Goal: Task Accomplishment & Management: Use online tool/utility

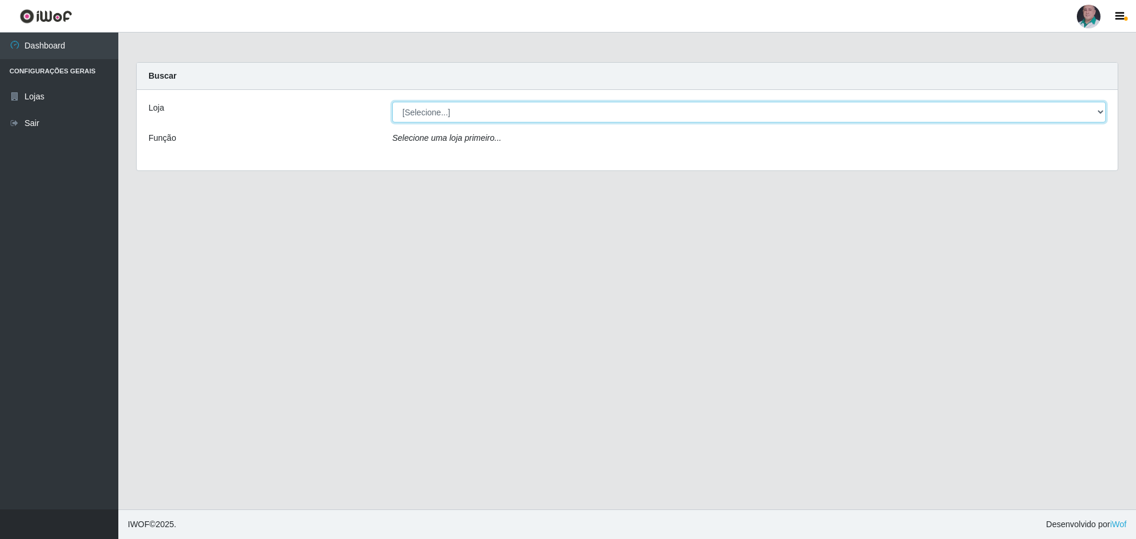
click at [419, 114] on select "[Selecione...] Mar Vermelho - Loja 05" at bounding box center [748, 112] width 713 height 21
select select "252"
click at [392, 102] on select "[Selecione...] Mar Vermelho - Loja 05" at bounding box center [748, 112] width 713 height 21
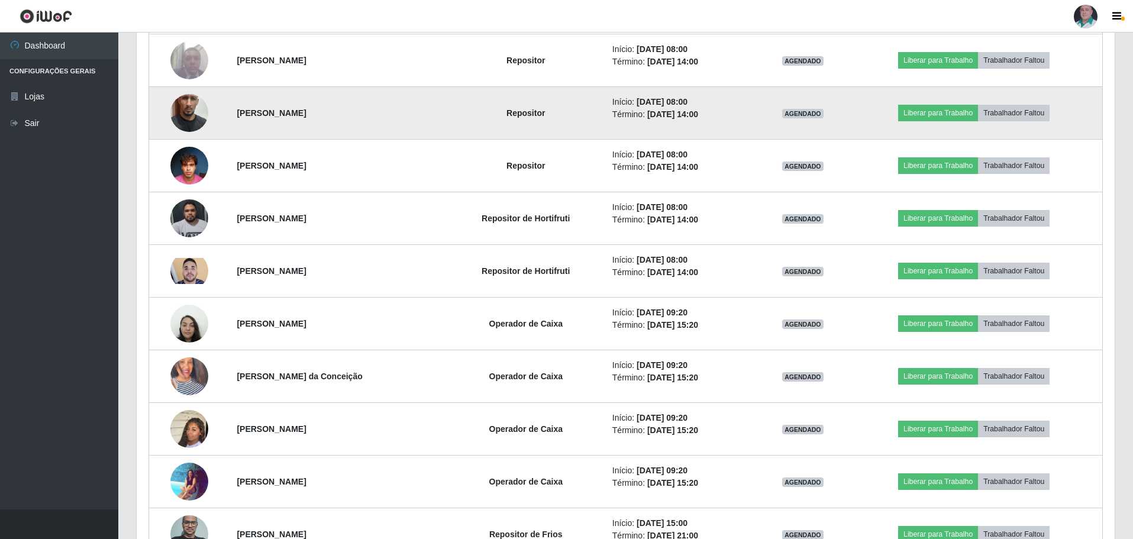
scroll to position [347, 0]
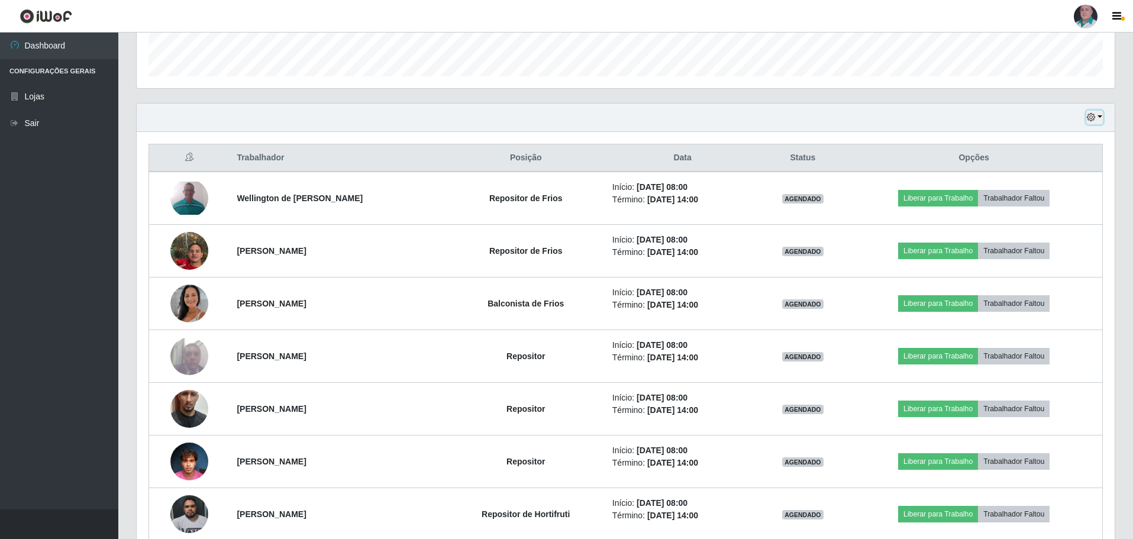
click at [1091, 117] on icon "button" at bounding box center [1091, 117] width 8 height 8
click at [1041, 217] on button "1 Semana" at bounding box center [1055, 213] width 93 height 25
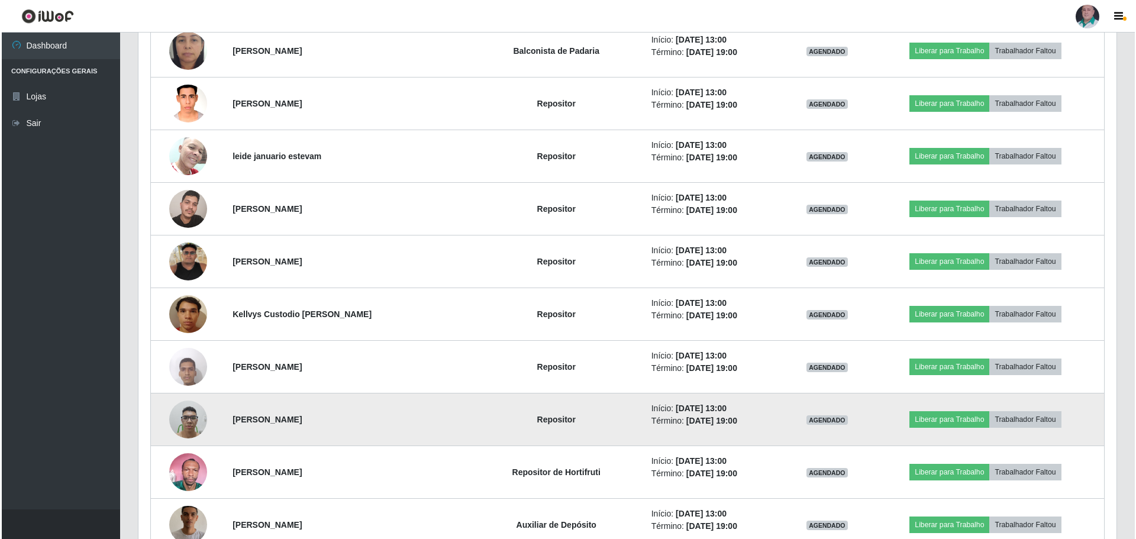
scroll to position [8924, 0]
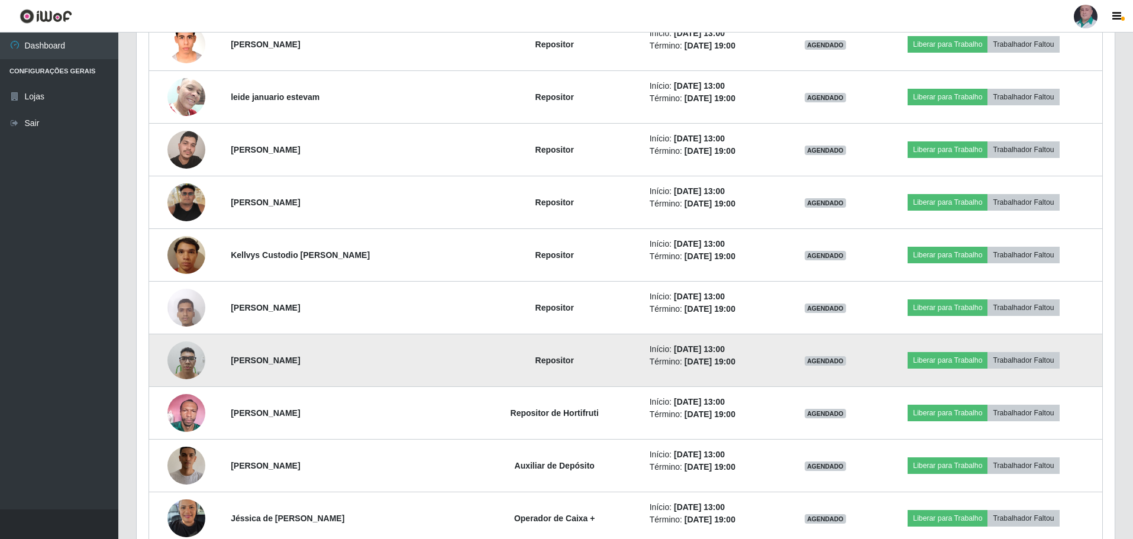
click at [185, 366] on img at bounding box center [186, 360] width 38 height 50
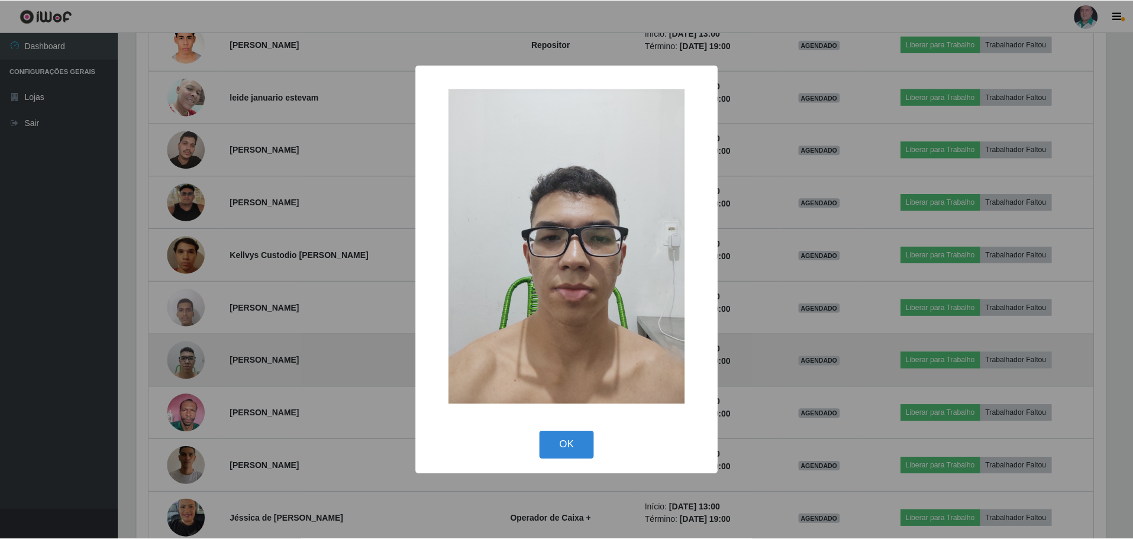
scroll to position [245, 972]
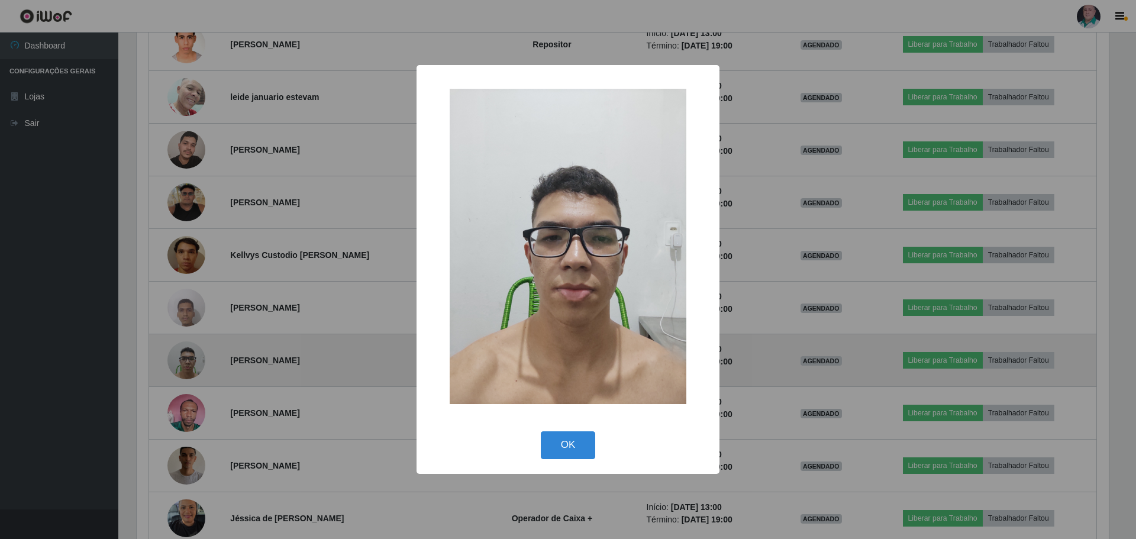
click at [185, 366] on div "× OK Cancel" at bounding box center [568, 269] width 1136 height 539
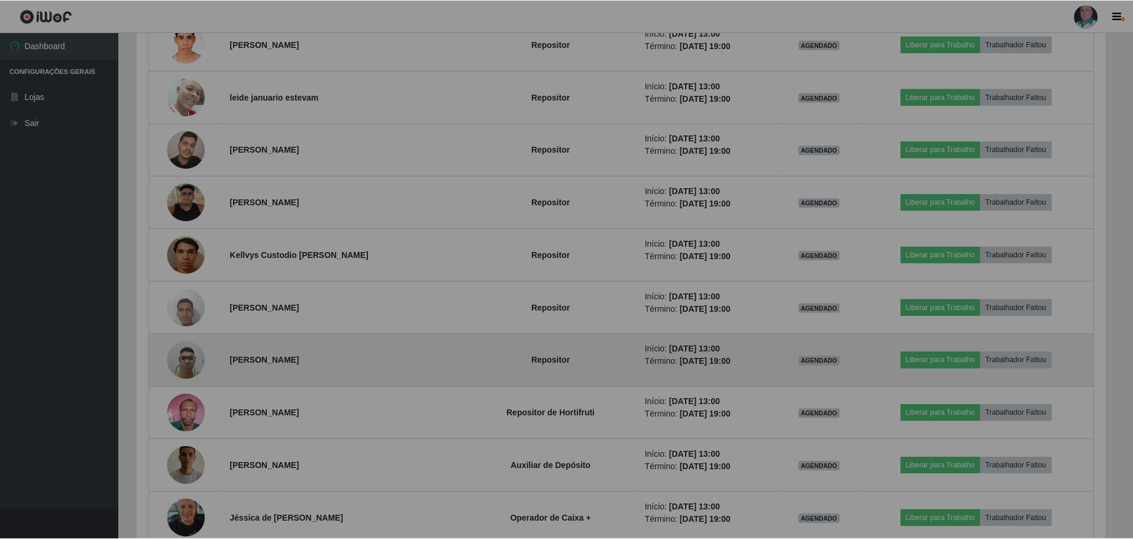
scroll to position [245, 978]
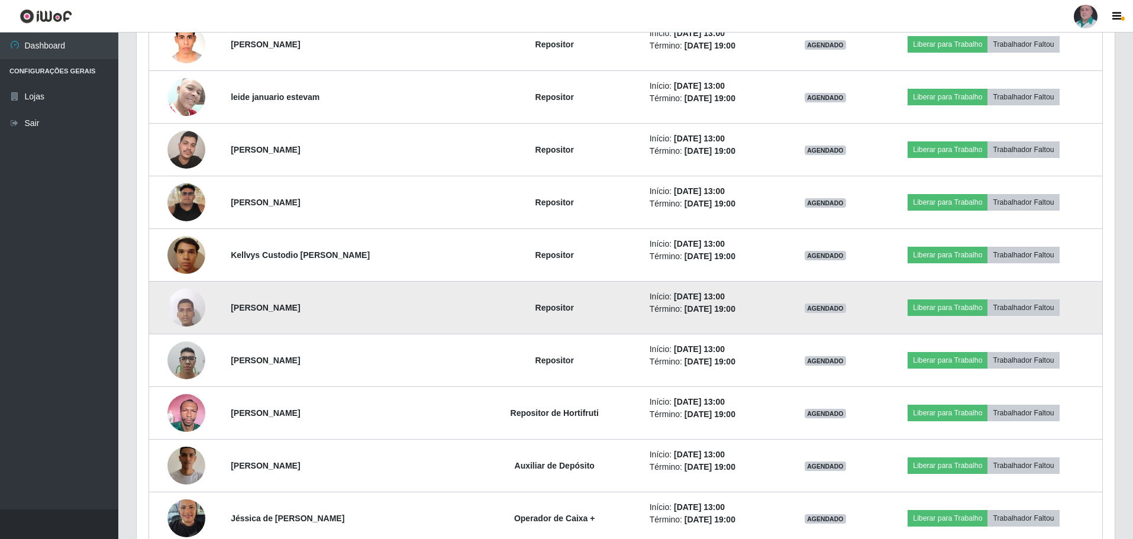
click at [179, 318] on img at bounding box center [186, 307] width 38 height 50
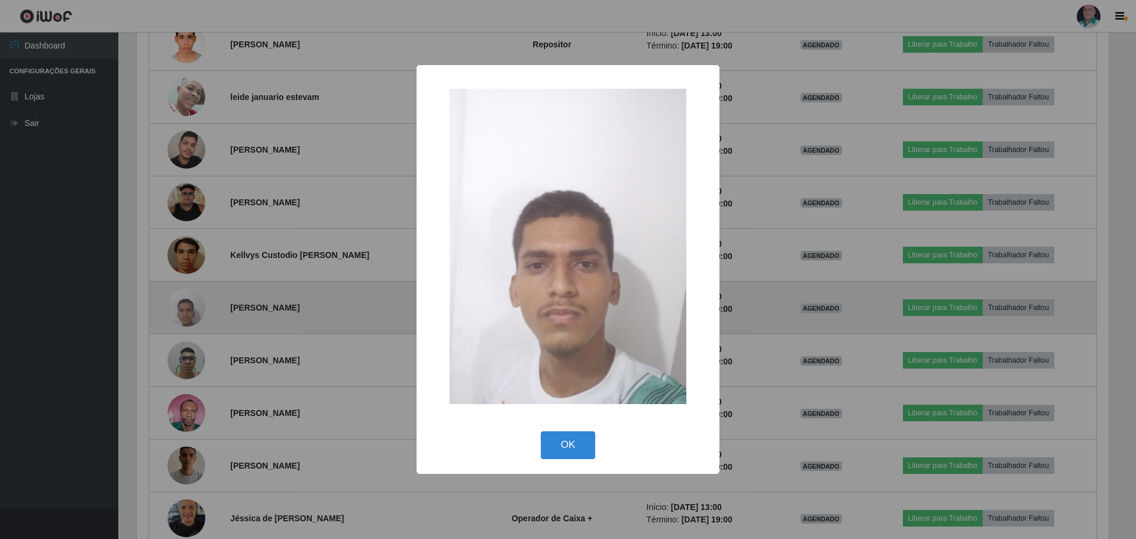
click at [179, 318] on div "× OK Cancel" at bounding box center [568, 269] width 1136 height 539
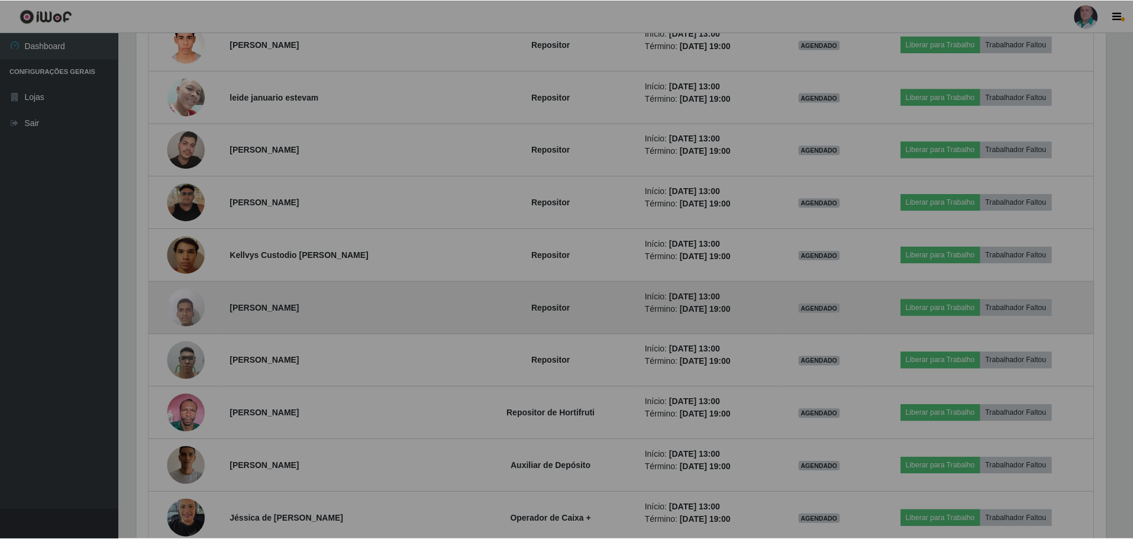
scroll to position [245, 978]
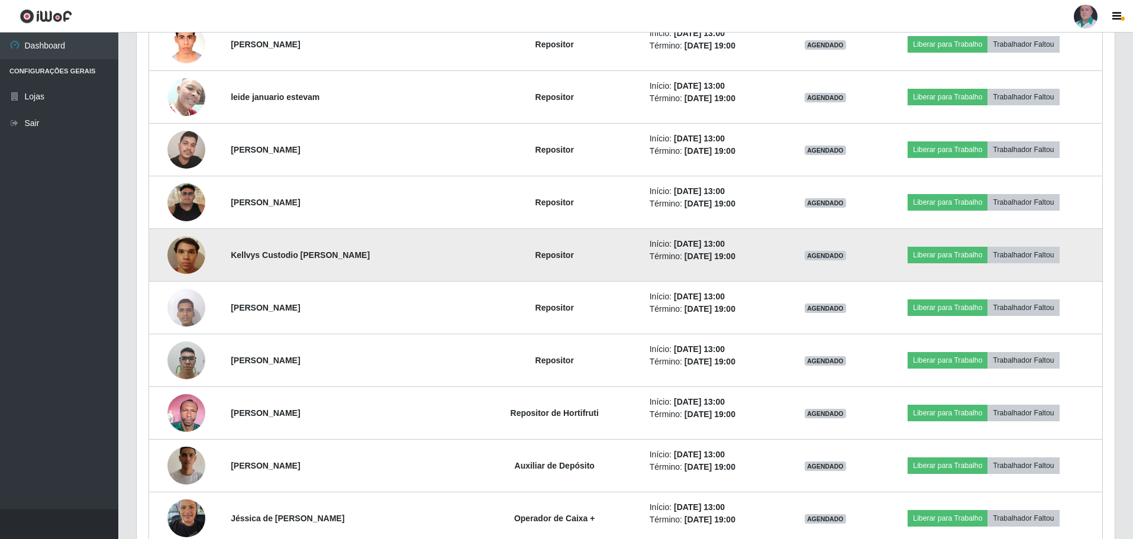
click at [179, 263] on img at bounding box center [186, 255] width 38 height 50
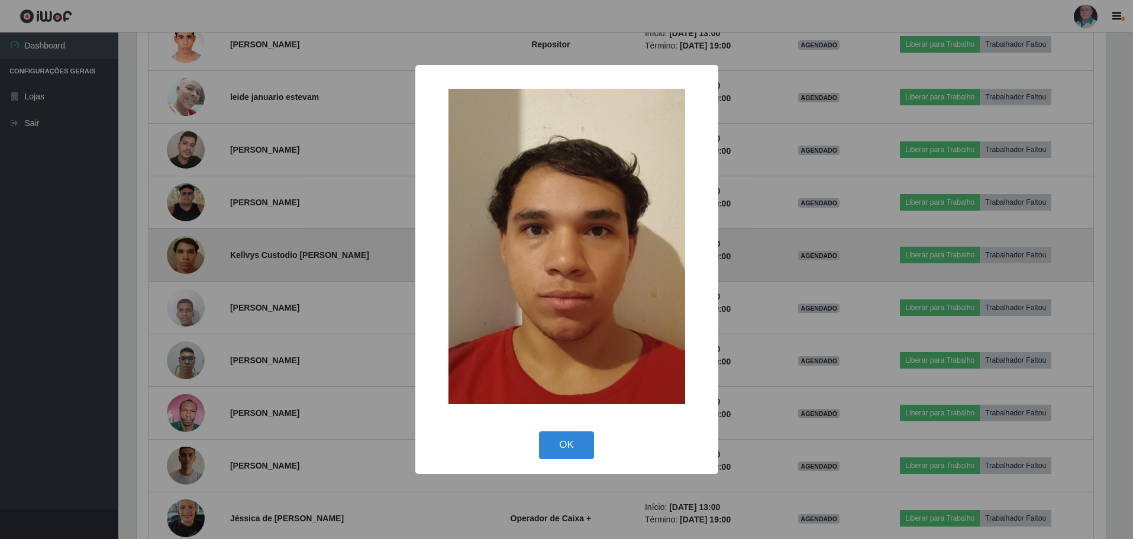
scroll to position [245, 972]
click at [179, 263] on div "× OK Cancel" at bounding box center [568, 269] width 1136 height 539
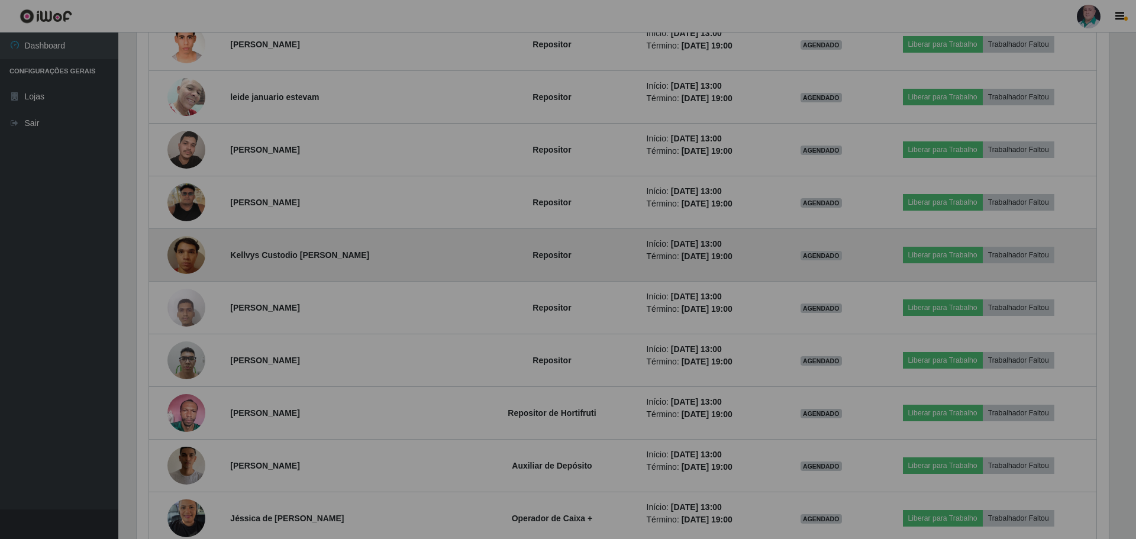
scroll to position [245, 978]
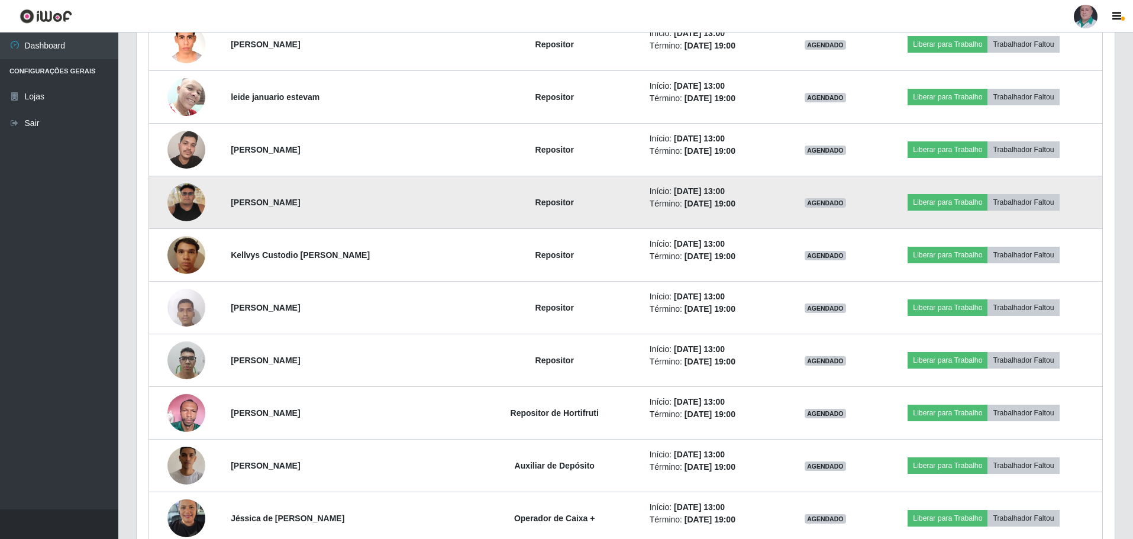
click at [182, 217] on img at bounding box center [186, 202] width 38 height 38
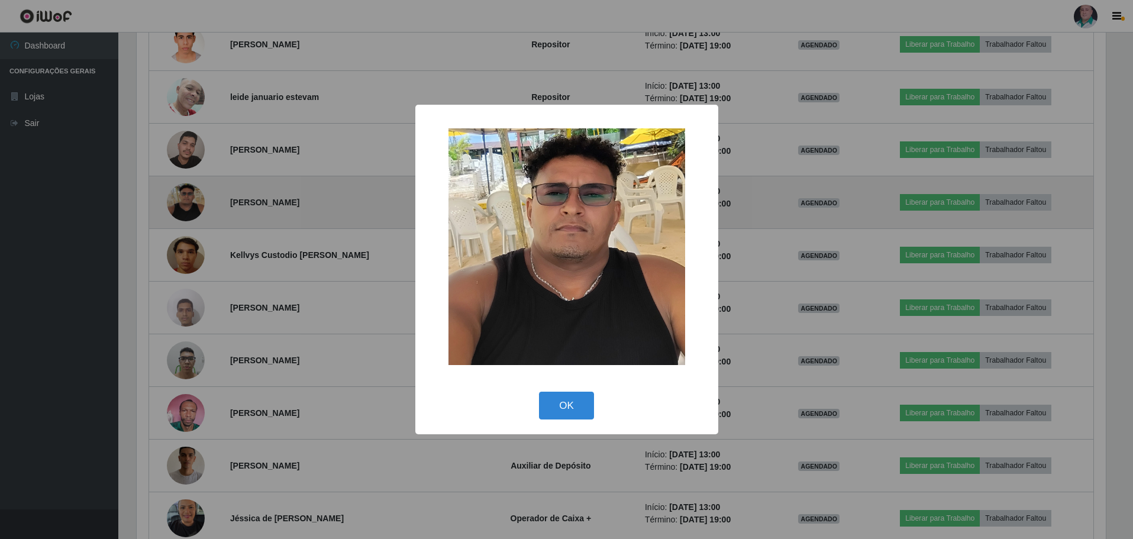
scroll to position [245, 972]
click at [182, 217] on div "× OK Cancel" at bounding box center [568, 269] width 1136 height 539
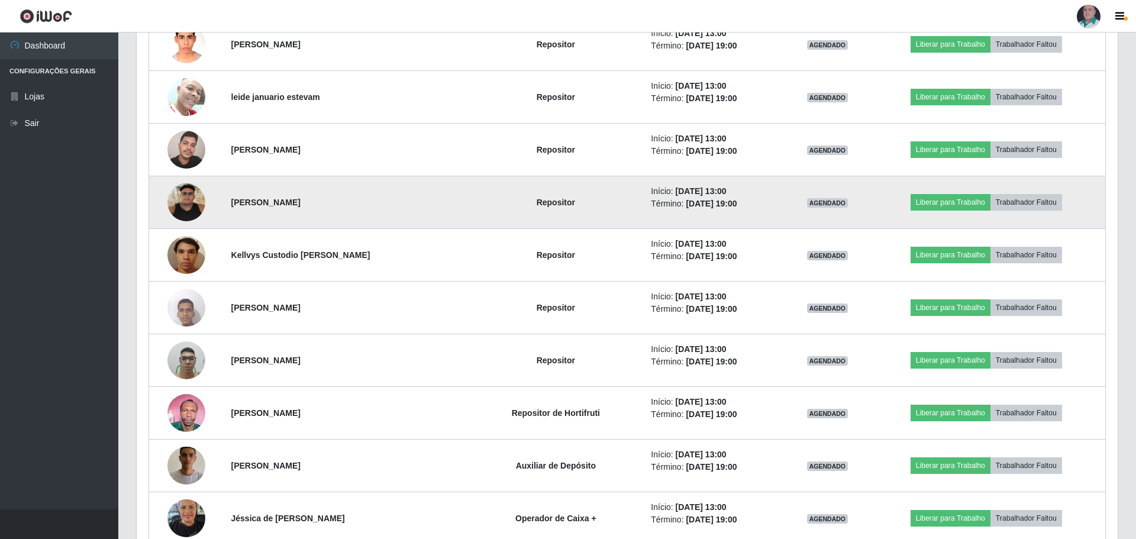
scroll to position [245, 978]
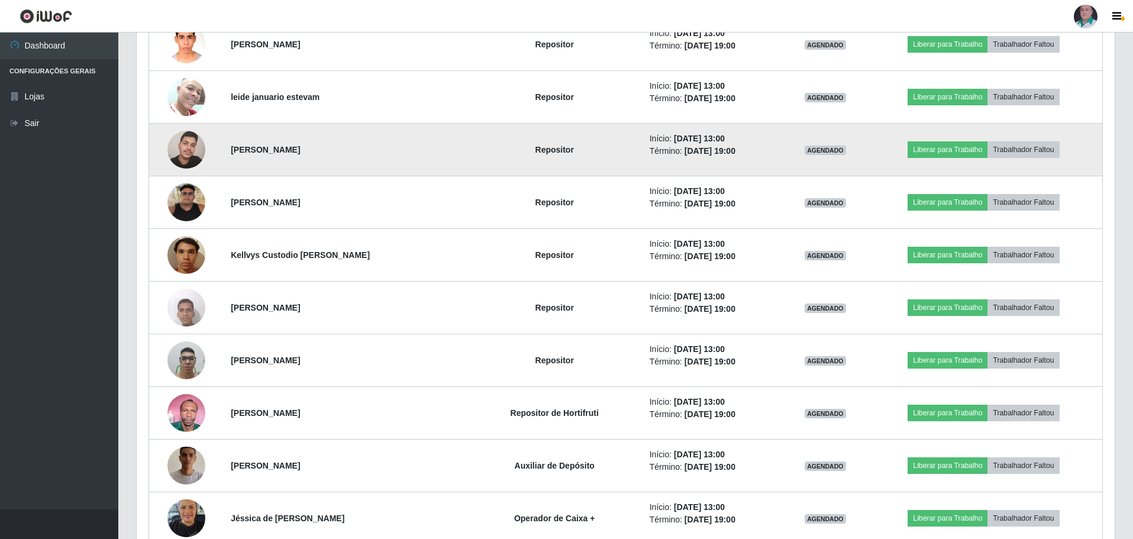
click at [180, 161] on img at bounding box center [186, 149] width 38 height 50
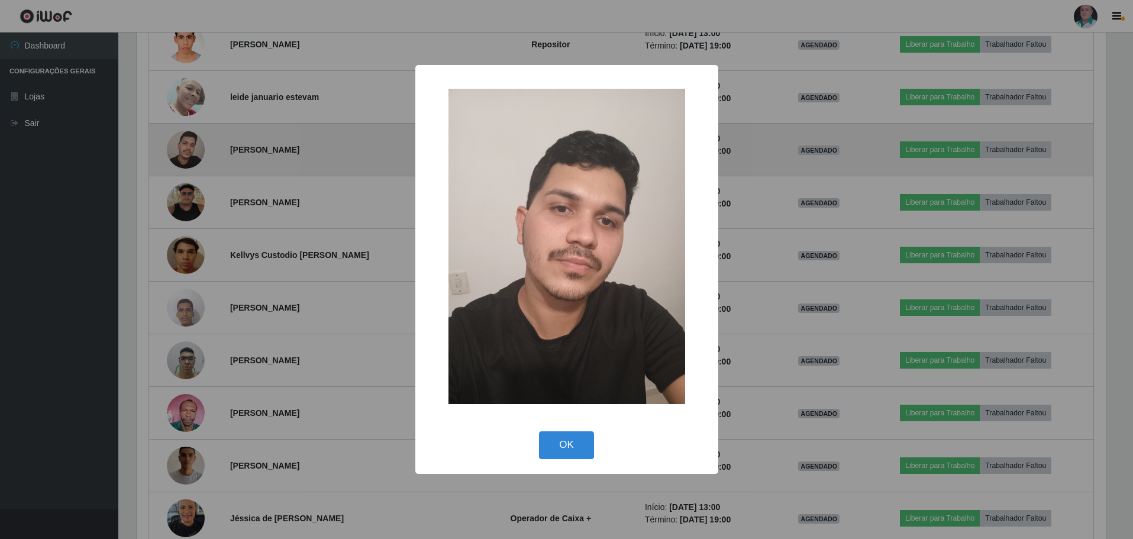
scroll to position [245, 972]
click at [180, 161] on div "× OK Cancel" at bounding box center [568, 269] width 1136 height 539
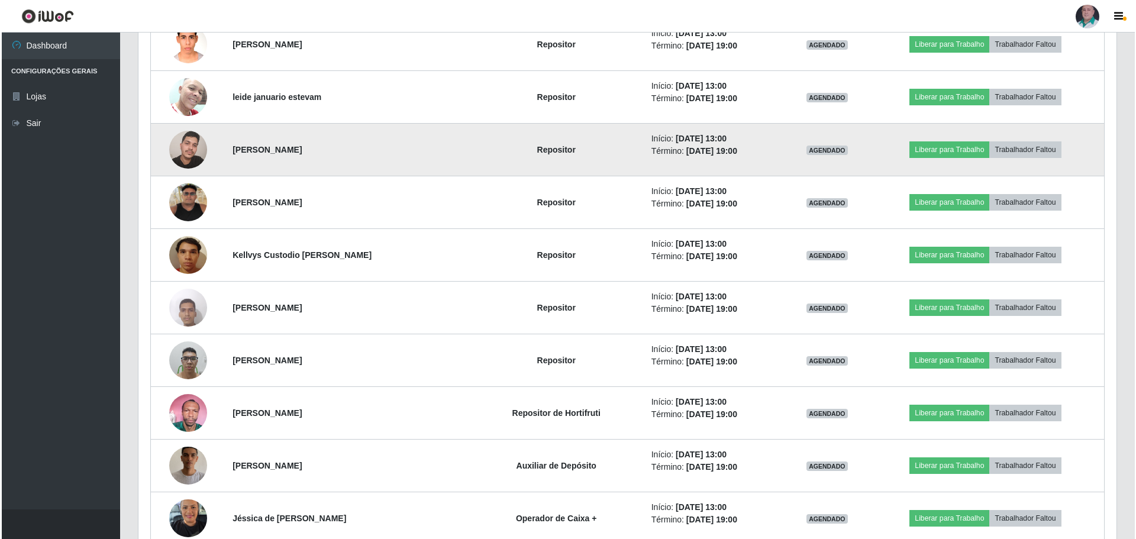
scroll to position [245, 978]
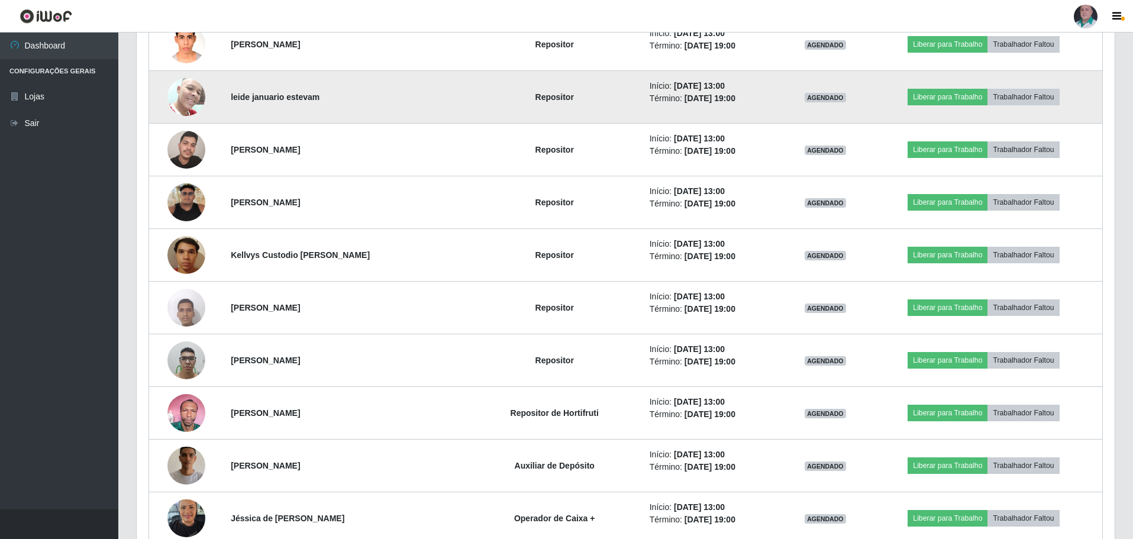
click at [194, 105] on img at bounding box center [186, 97] width 38 height 50
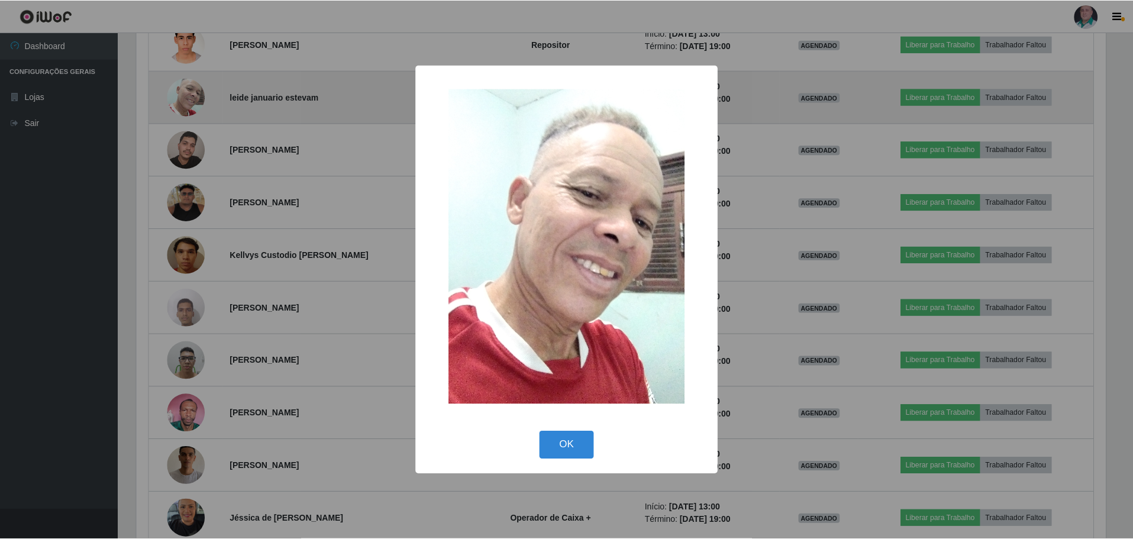
scroll to position [245, 972]
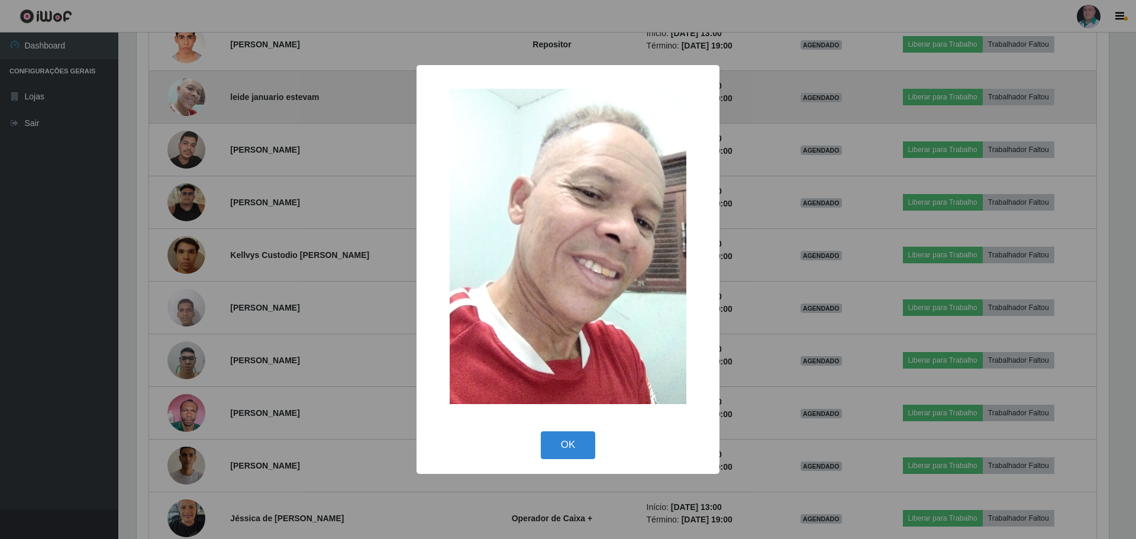
click at [194, 105] on div "× OK Cancel" at bounding box center [568, 269] width 1136 height 539
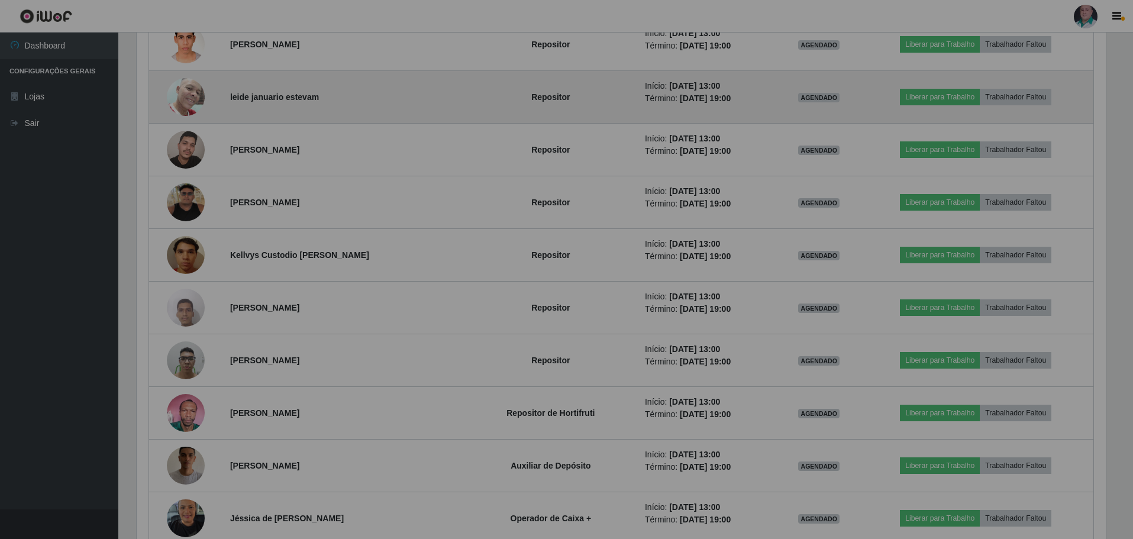
scroll to position [0, 0]
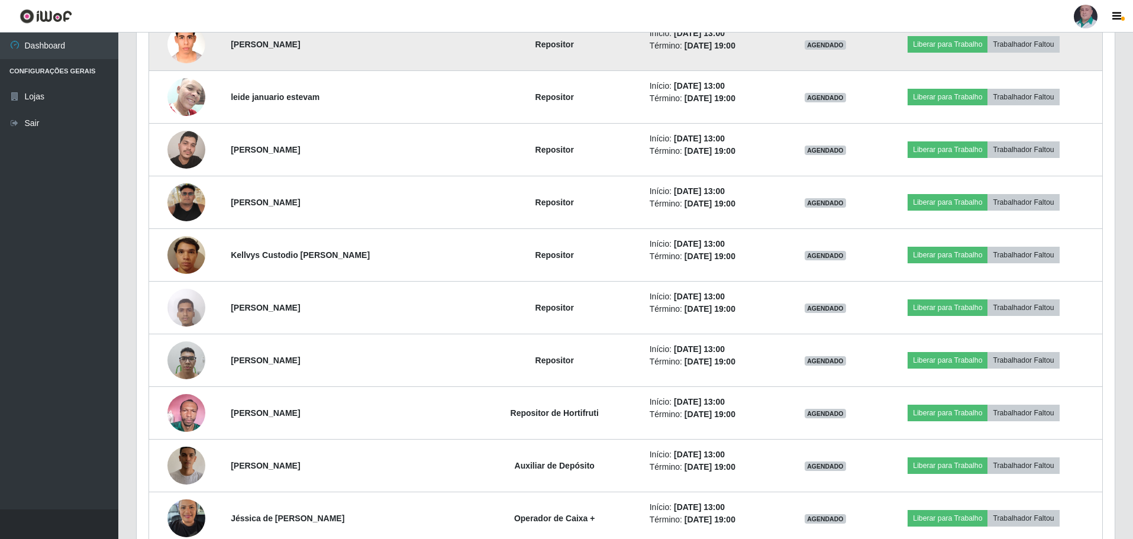
click at [178, 59] on img at bounding box center [186, 44] width 38 height 50
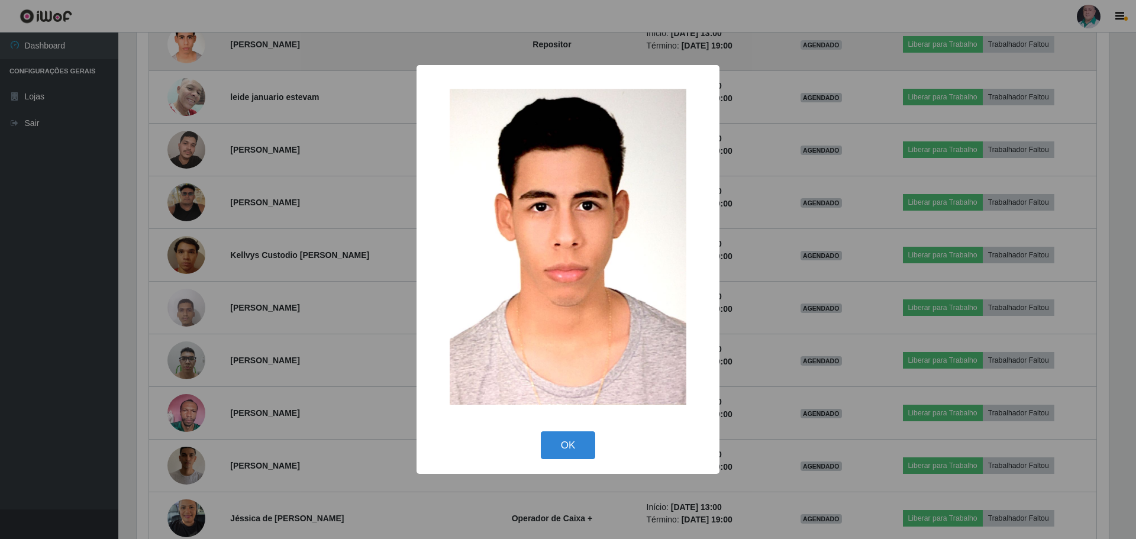
click at [178, 59] on div "× OK Cancel" at bounding box center [568, 269] width 1136 height 539
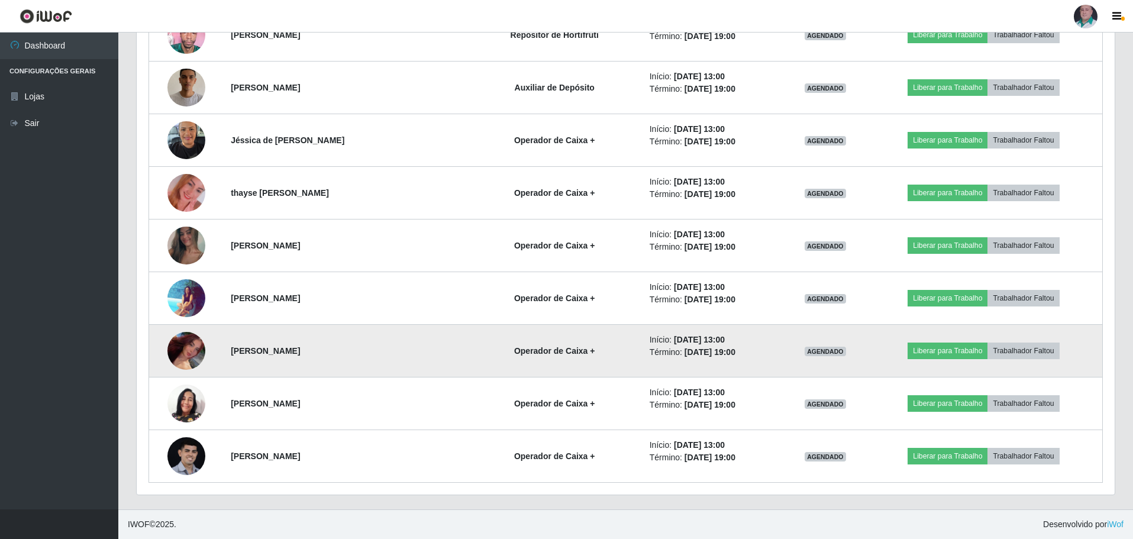
click at [186, 356] on img at bounding box center [186, 351] width 38 height 66
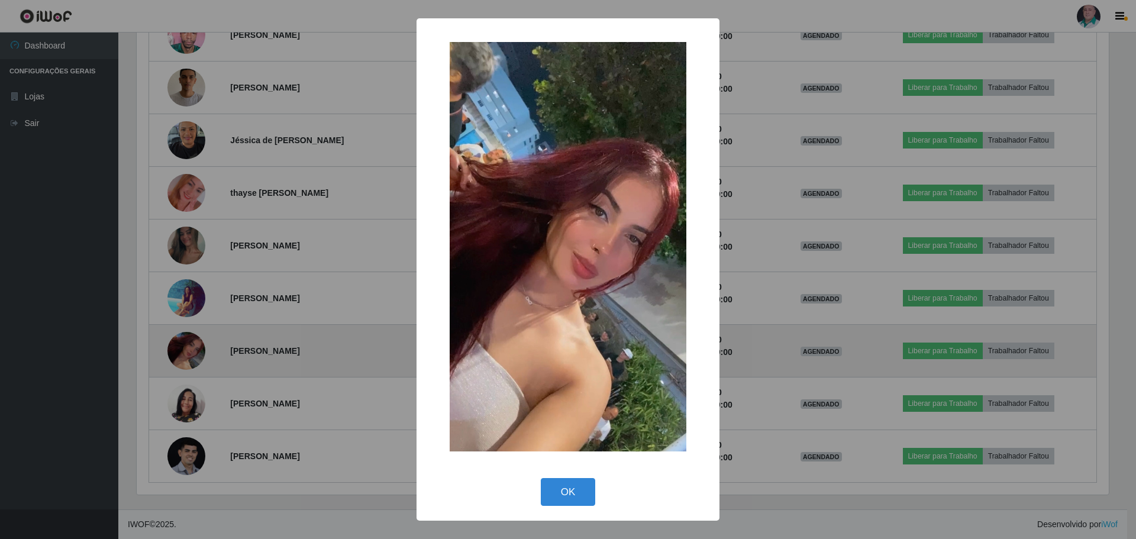
click at [186, 356] on div "× OK Cancel" at bounding box center [568, 269] width 1136 height 539
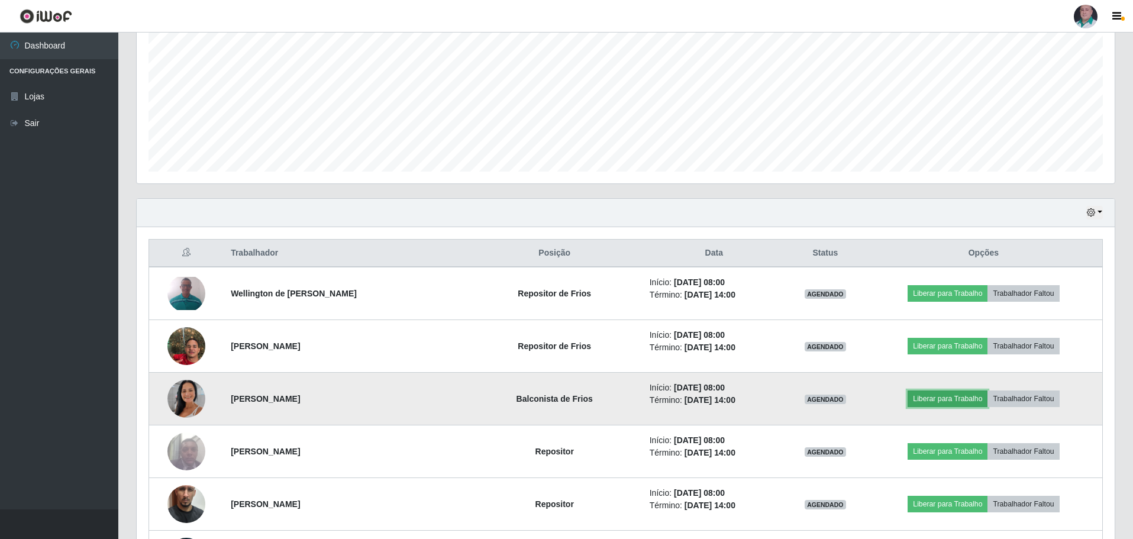
click at [959, 399] on button "Liberar para Trabalho" at bounding box center [947, 398] width 80 height 17
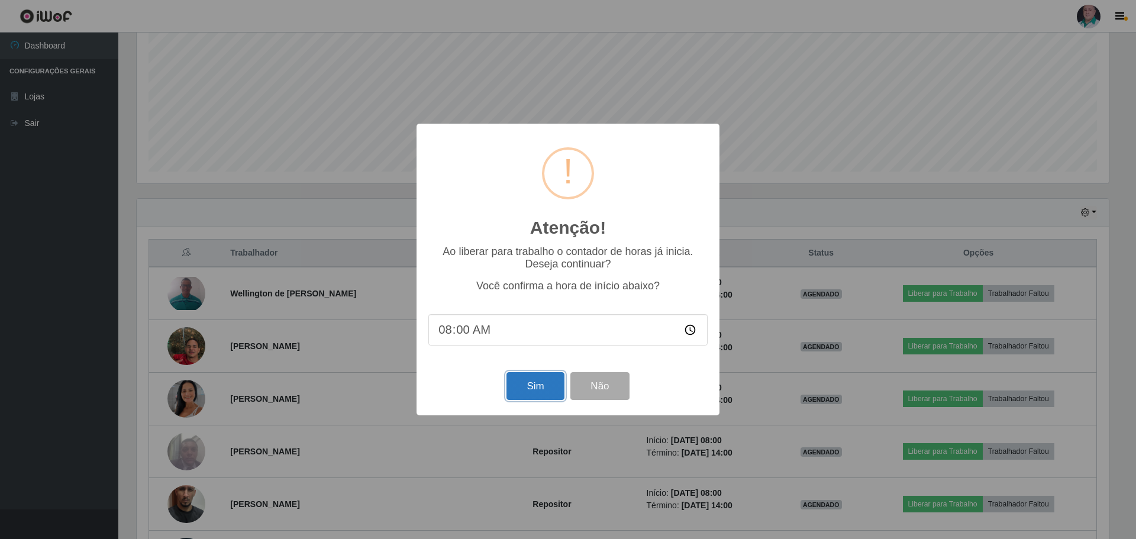
click at [549, 395] on button "Sim" at bounding box center [534, 386] width 57 height 28
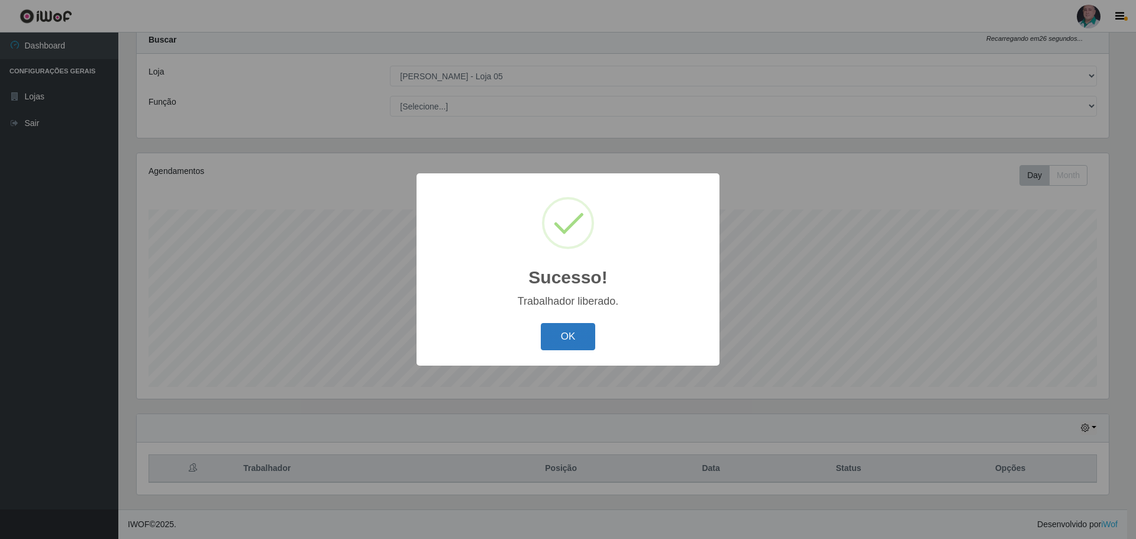
click at [573, 341] on button "OK" at bounding box center [568, 337] width 55 height 28
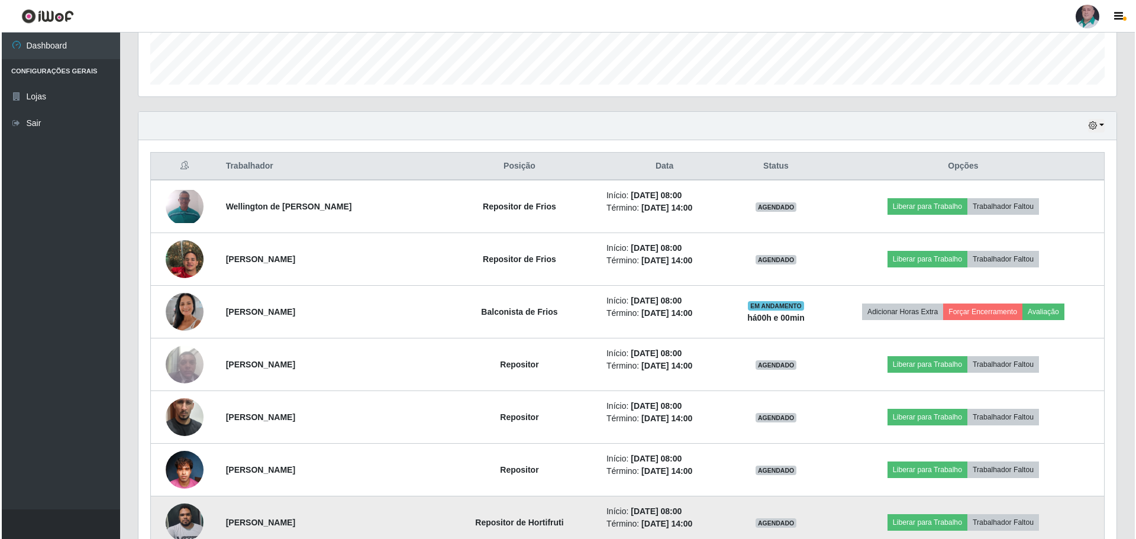
scroll to position [332, 0]
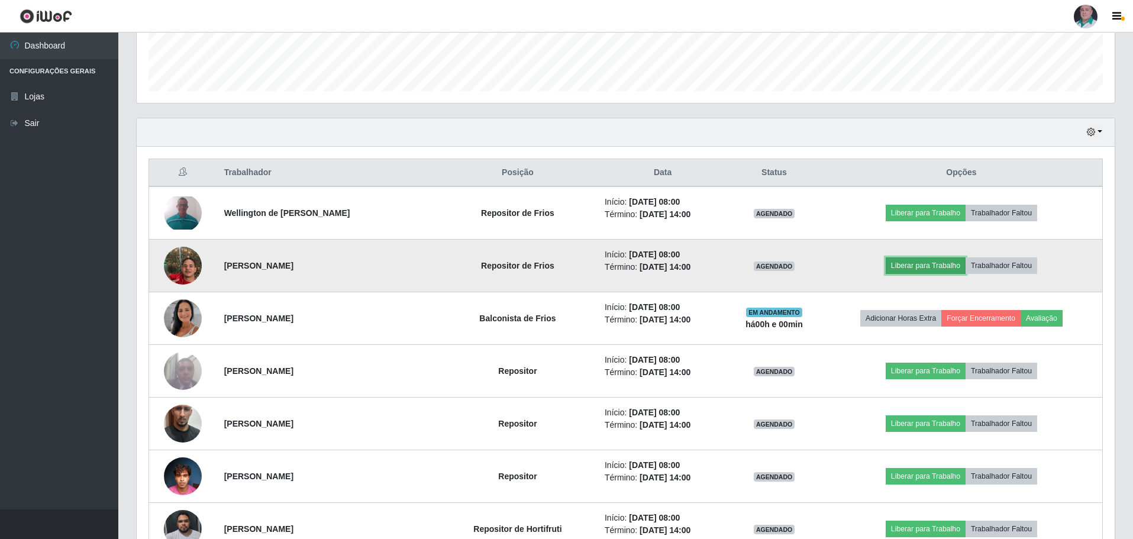
click at [944, 263] on button "Liberar para Trabalho" at bounding box center [926, 265] width 80 height 17
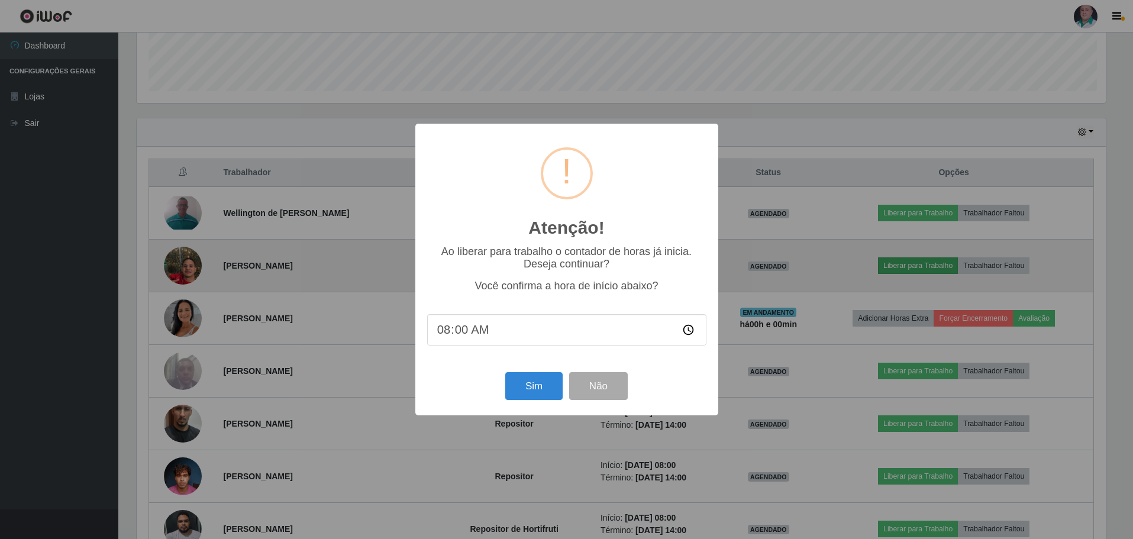
scroll to position [245, 972]
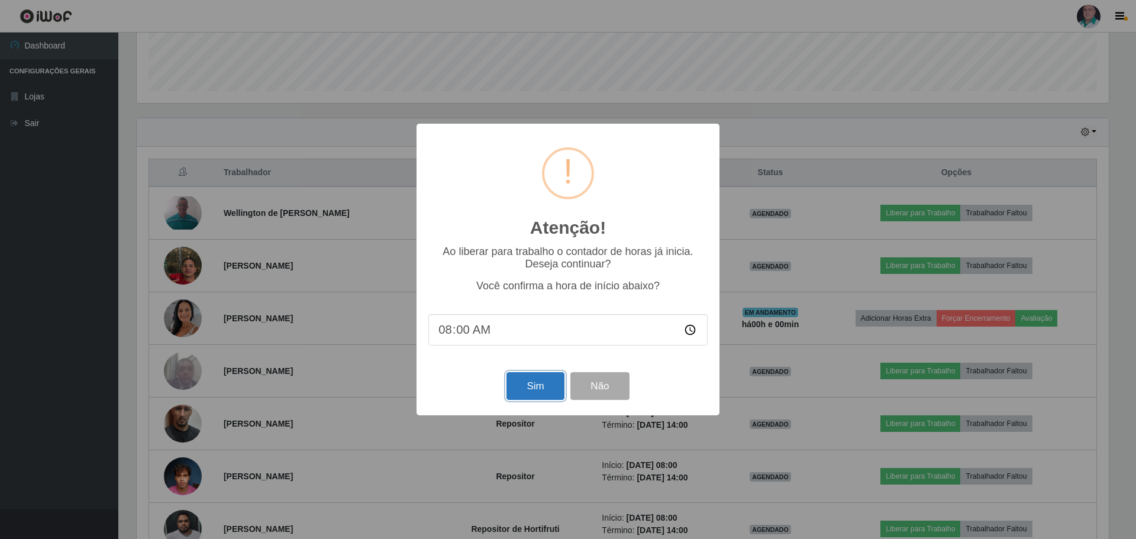
click at [532, 391] on button "Sim" at bounding box center [534, 386] width 57 height 28
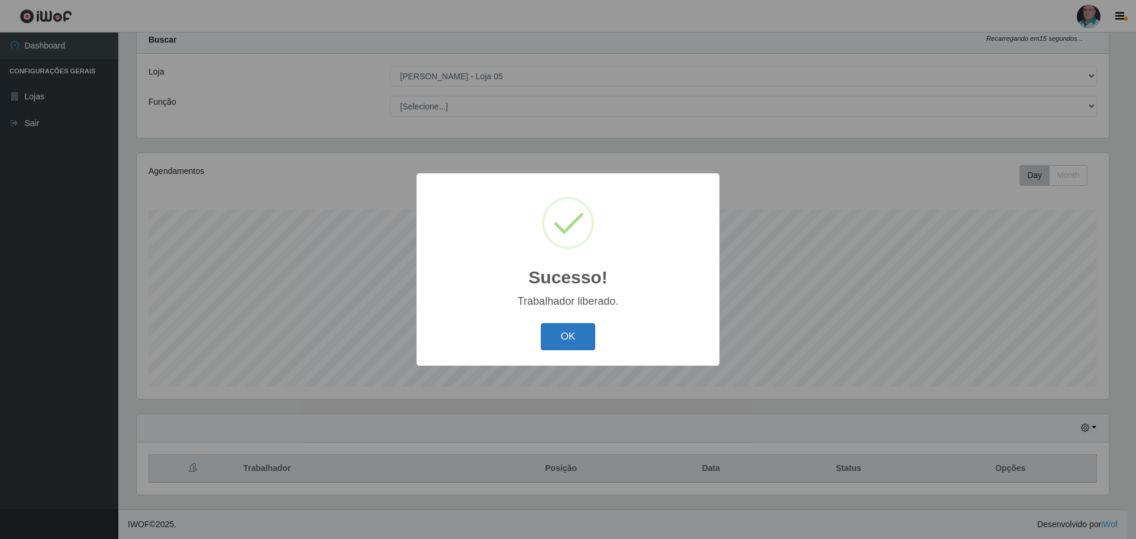
click at [568, 332] on button "OK" at bounding box center [568, 337] width 55 height 28
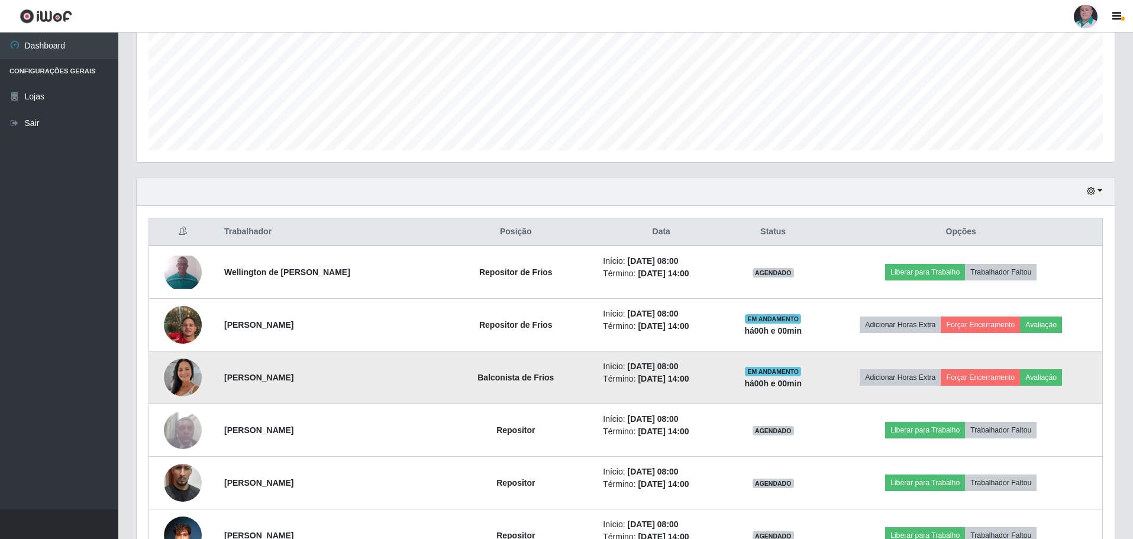
scroll to position [332, 0]
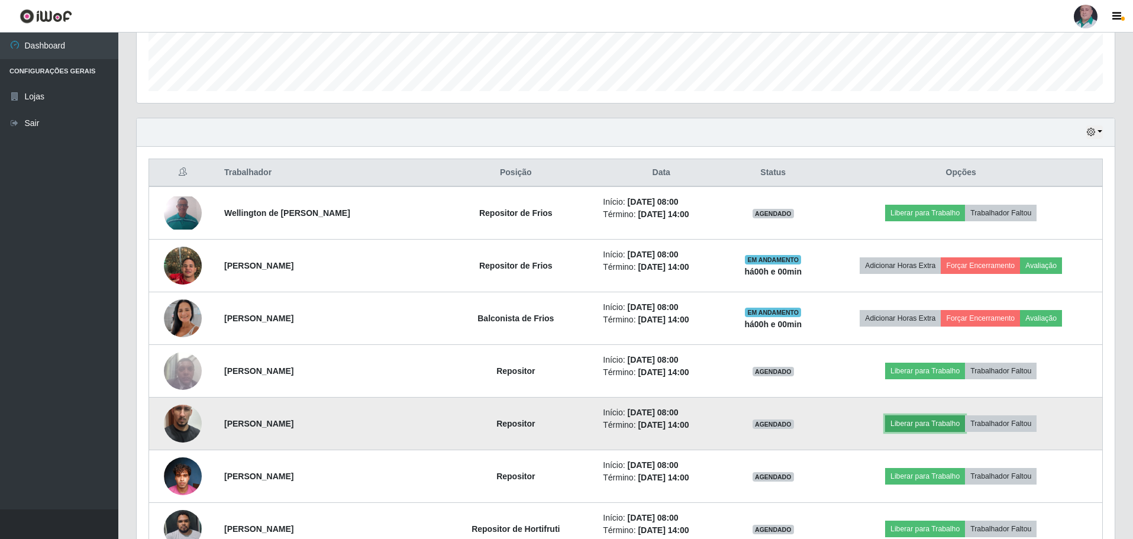
click at [946, 420] on button "Liberar para Trabalho" at bounding box center [925, 423] width 80 height 17
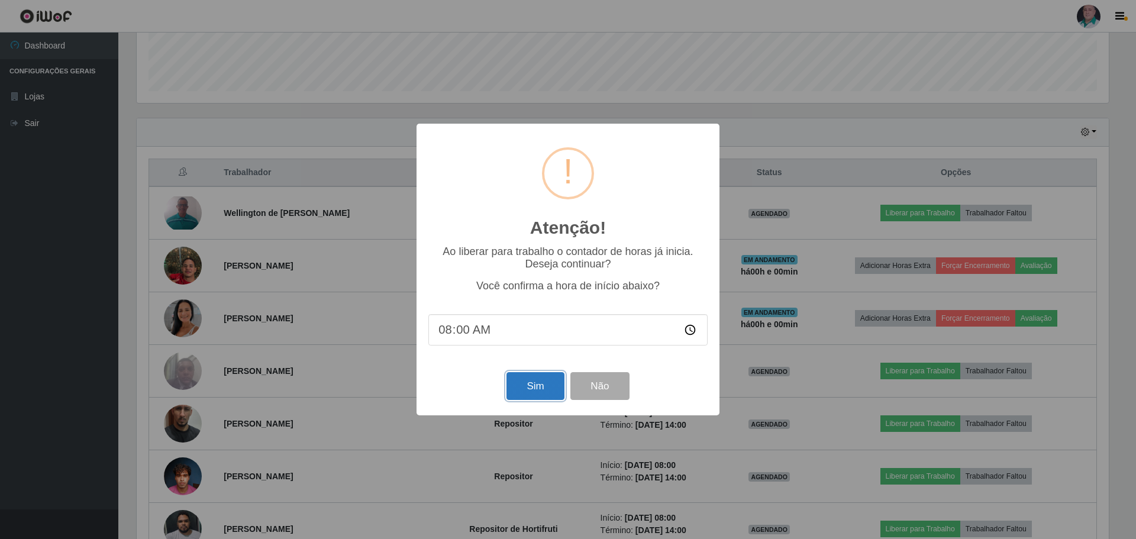
click at [537, 393] on button "Sim" at bounding box center [534, 386] width 57 height 28
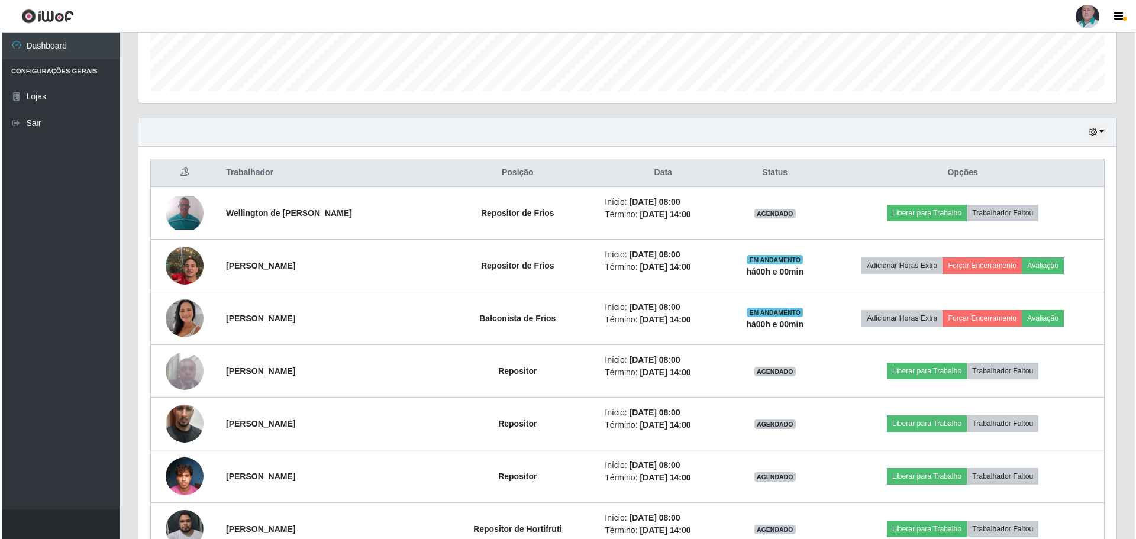
scroll to position [36, 0]
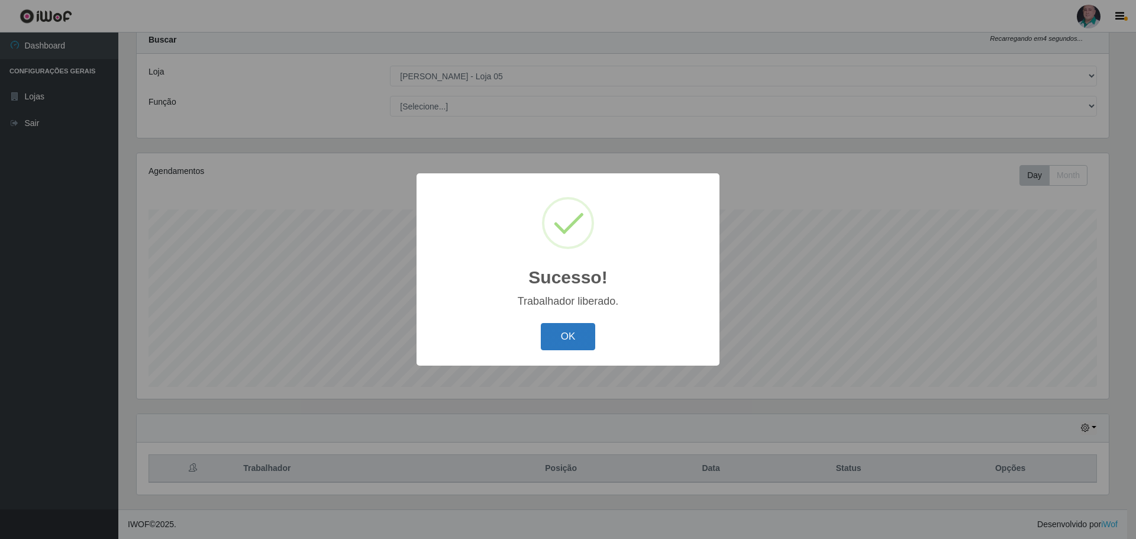
click at [564, 334] on button "OK" at bounding box center [568, 337] width 55 height 28
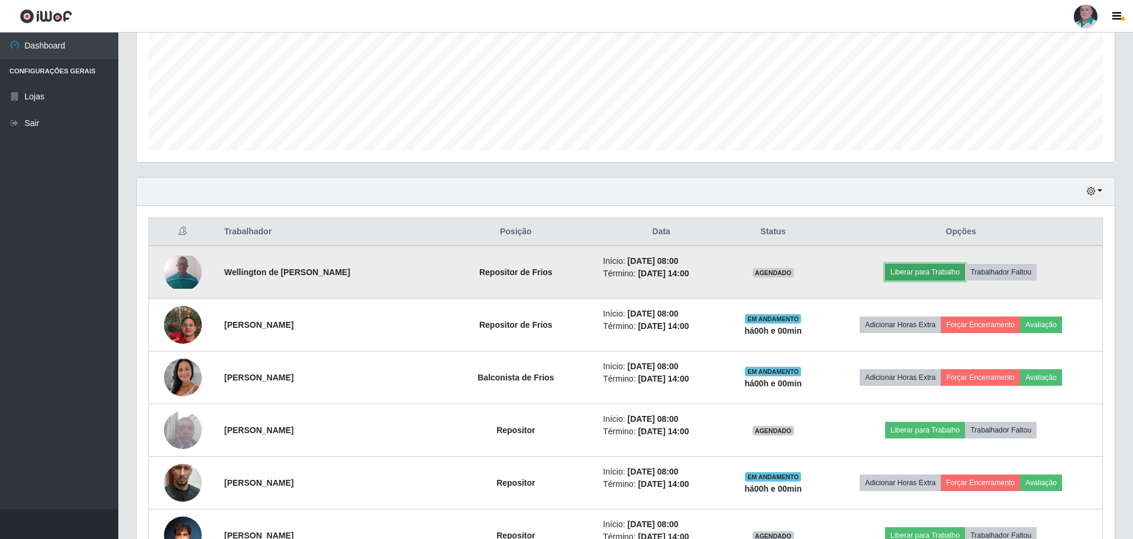
click at [951, 270] on button "Liberar para Trabalho" at bounding box center [925, 272] width 80 height 17
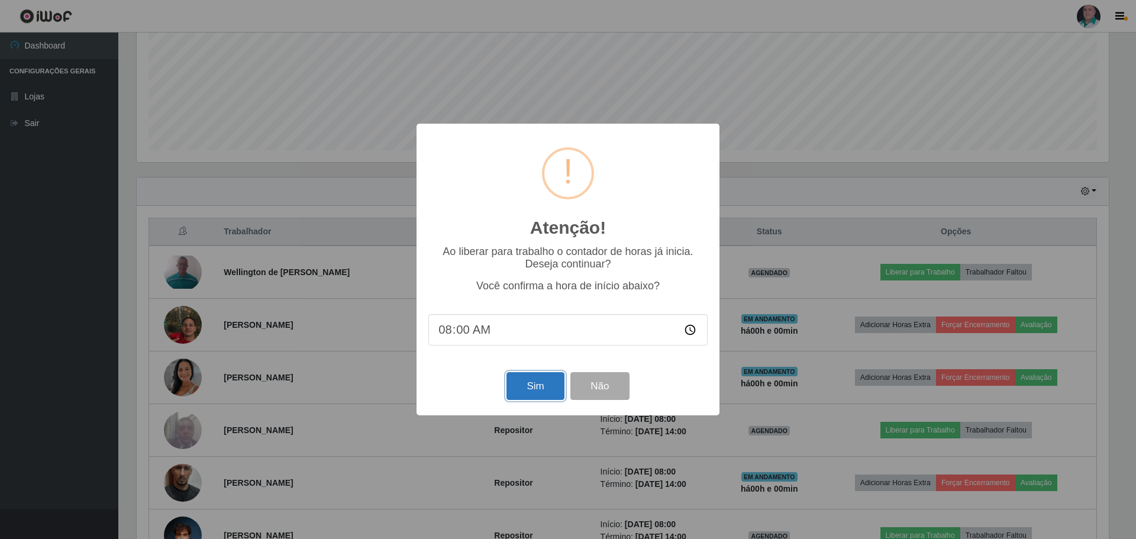
click at [529, 390] on button "Sim" at bounding box center [534, 386] width 57 height 28
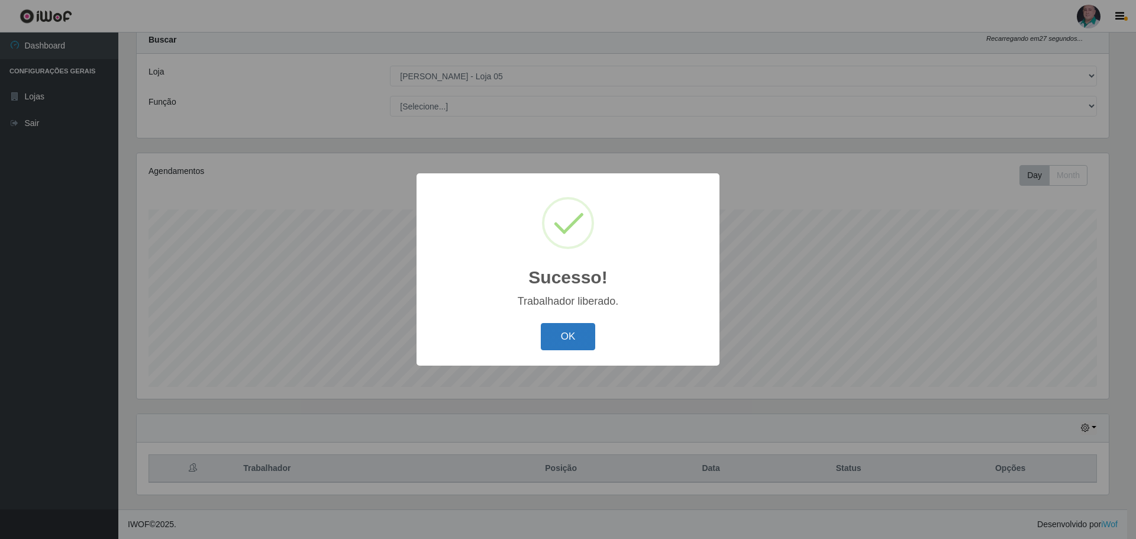
click at [584, 344] on button "OK" at bounding box center [568, 337] width 55 height 28
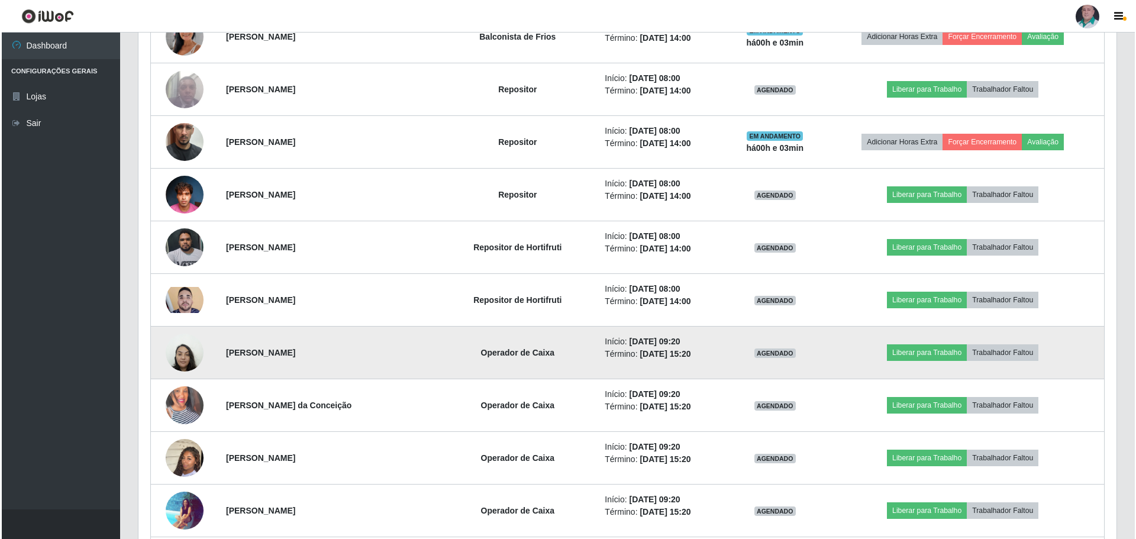
scroll to position [651, 0]
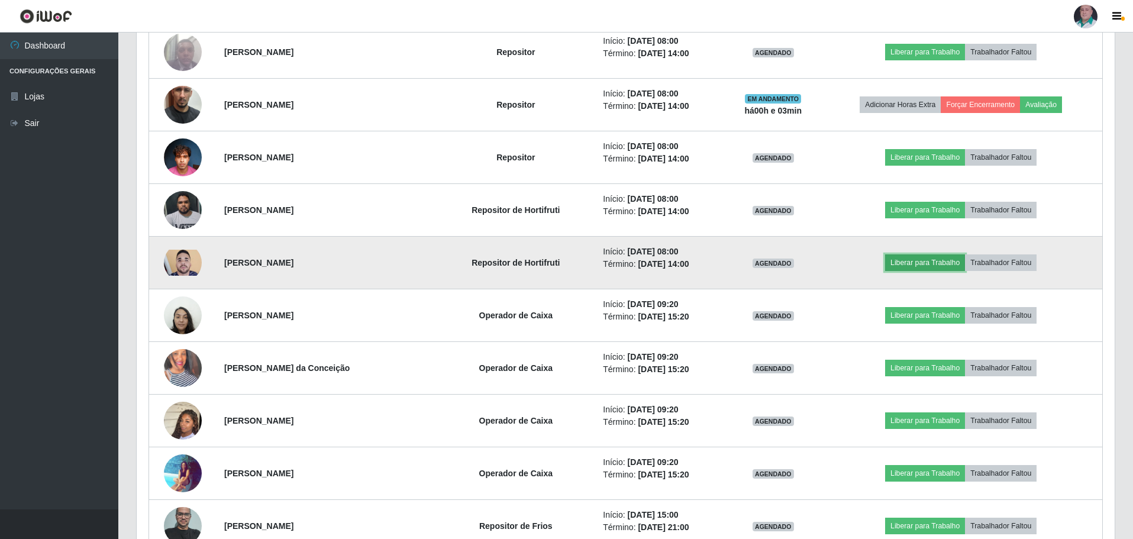
click at [916, 263] on button "Liberar para Trabalho" at bounding box center [925, 262] width 80 height 17
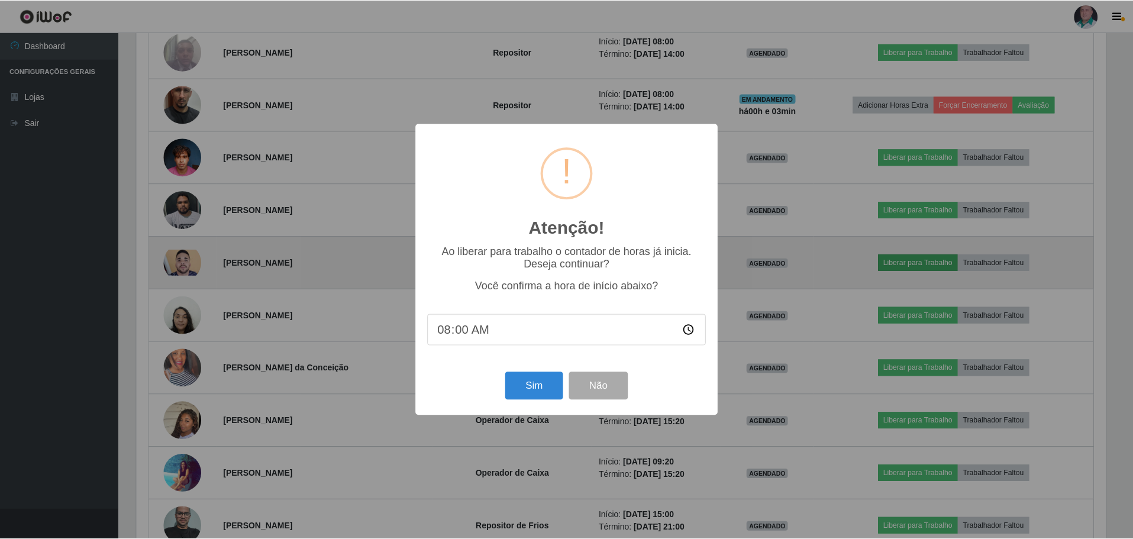
scroll to position [245, 972]
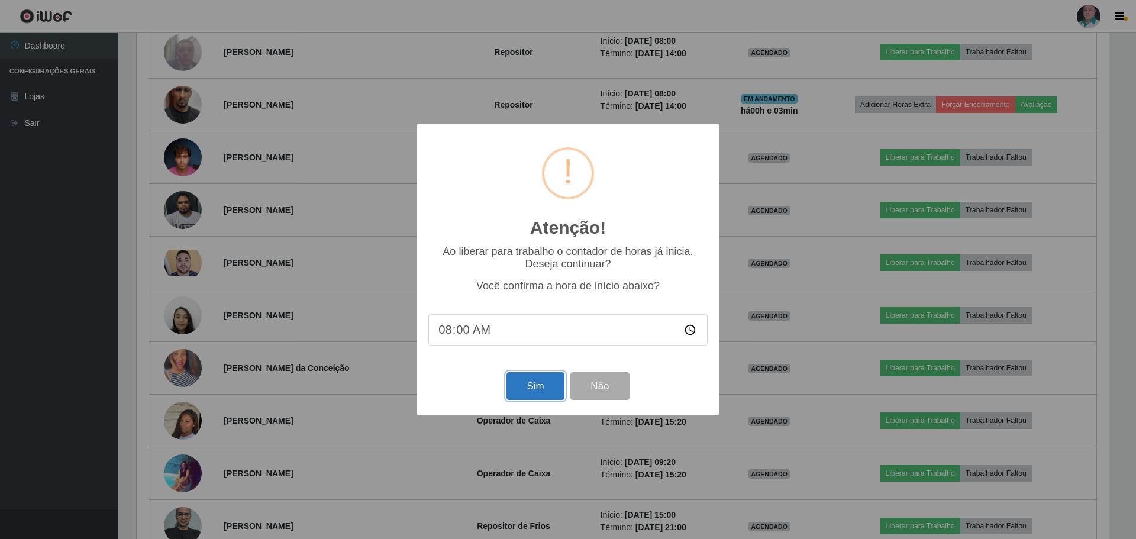
click at [532, 386] on button "Sim" at bounding box center [534, 386] width 57 height 28
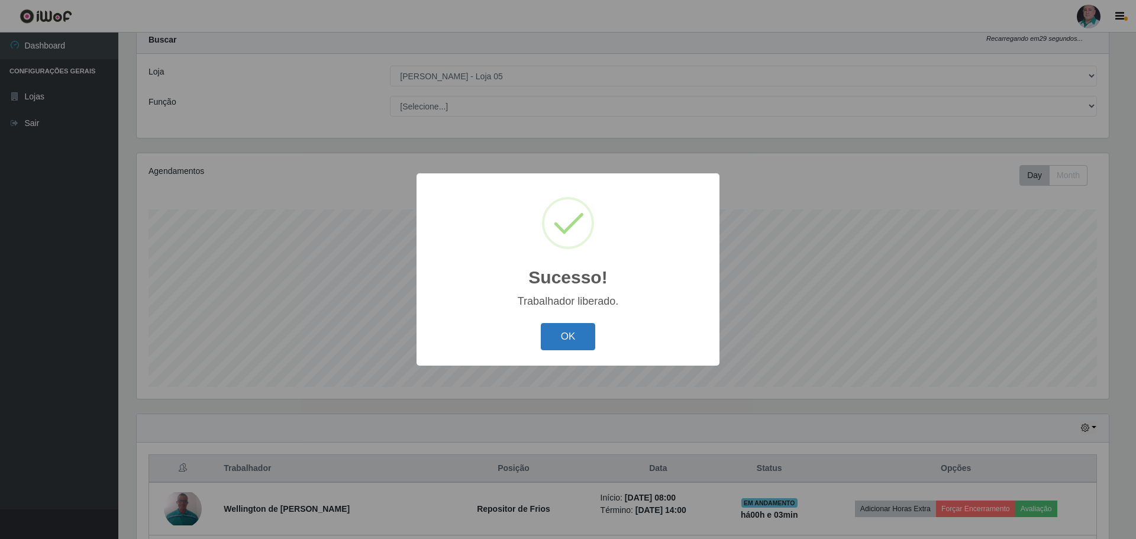
click at [558, 342] on button "OK" at bounding box center [568, 337] width 55 height 28
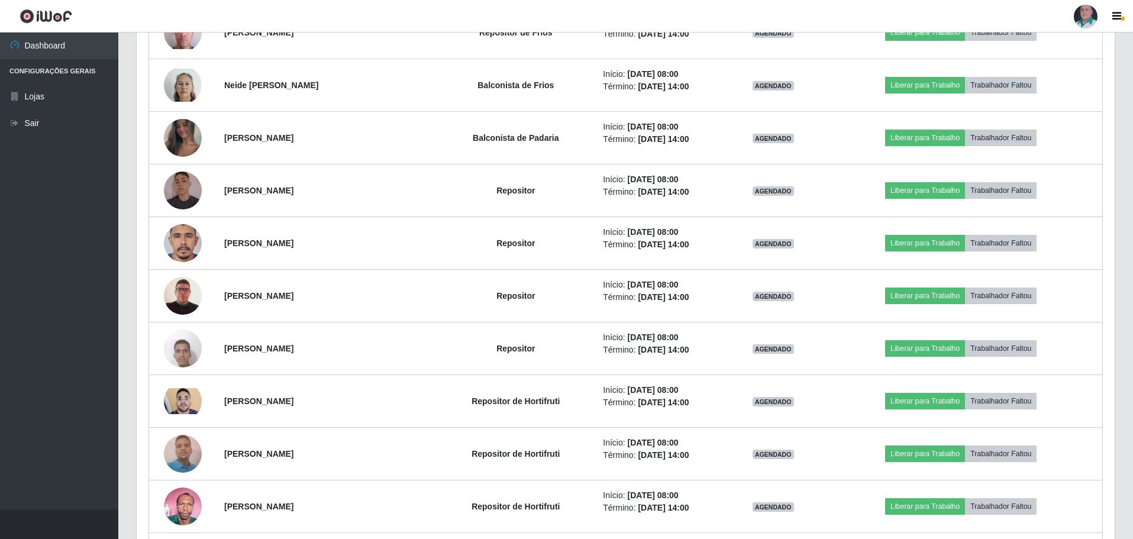
scroll to position [4570, 0]
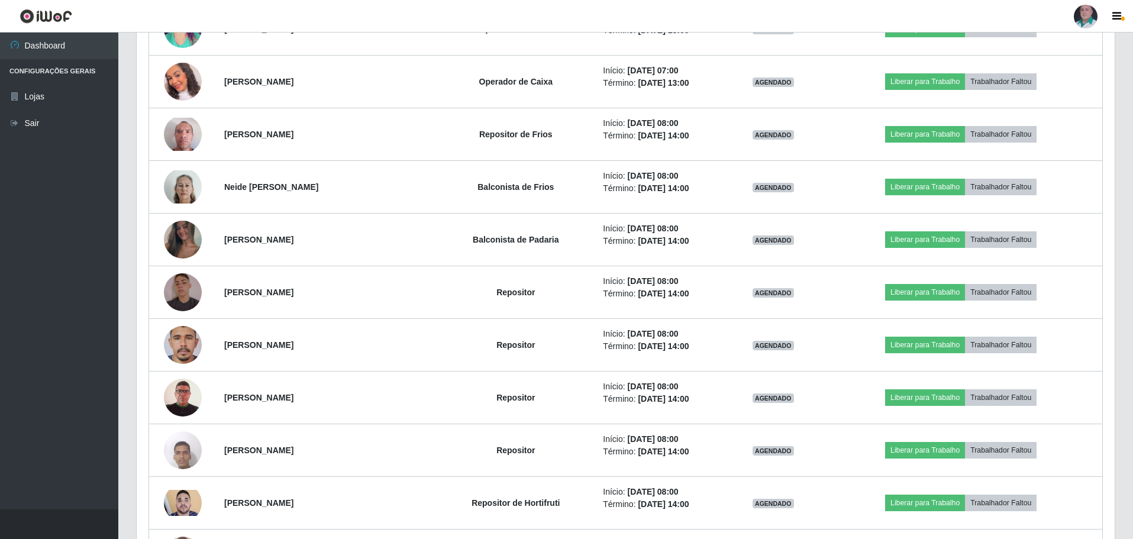
click at [1128, 78] on div "Carregando... Buscar Recarregando em 14 segundos... Loja [Selecione...] Mar Ver…" at bounding box center [625, 367] width 1014 height 9749
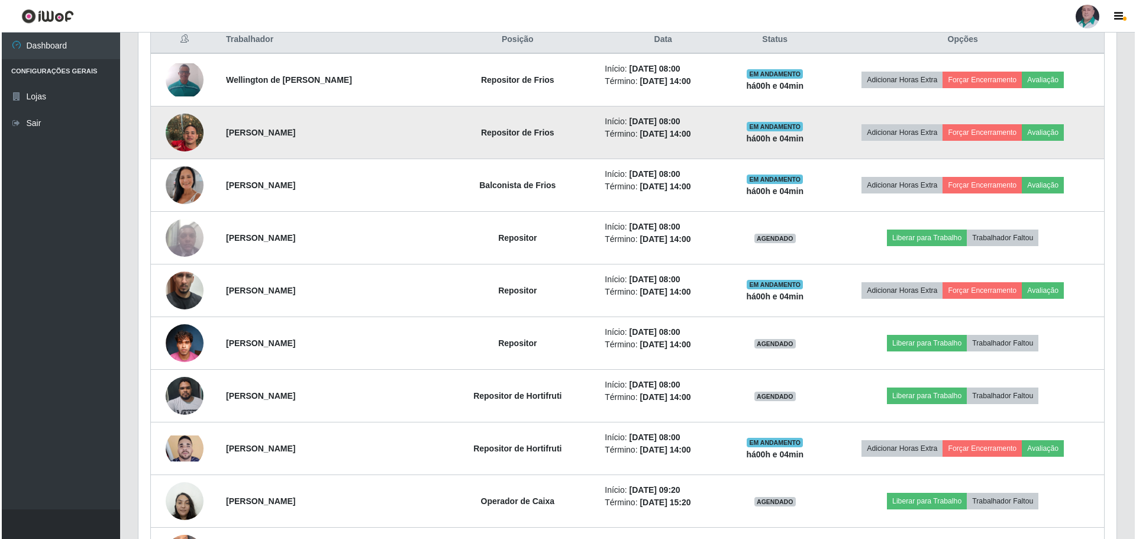
scroll to position [486, 0]
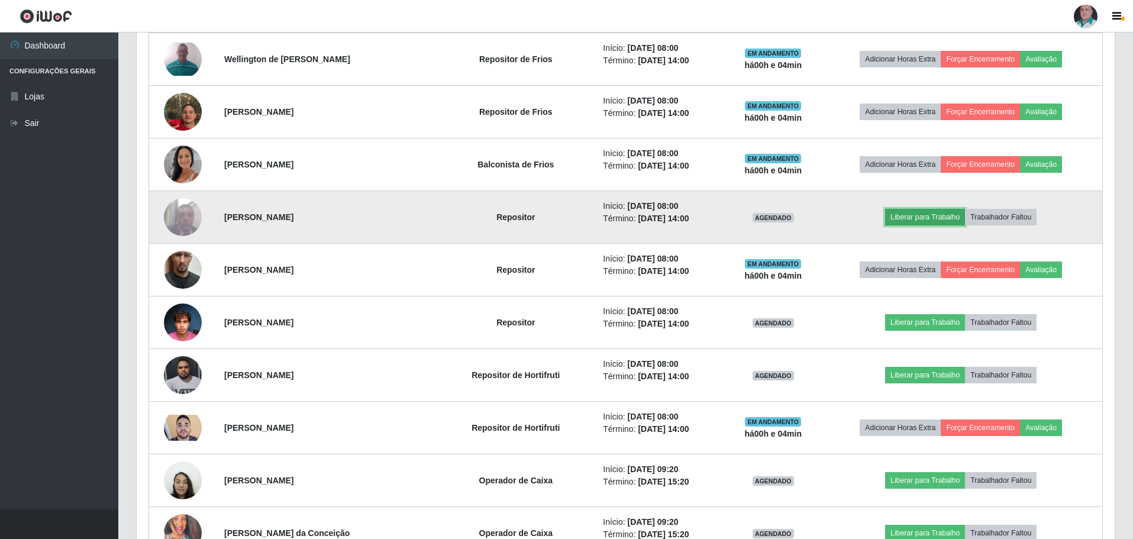
click at [948, 216] on button "Liberar para Trabalho" at bounding box center [925, 217] width 80 height 17
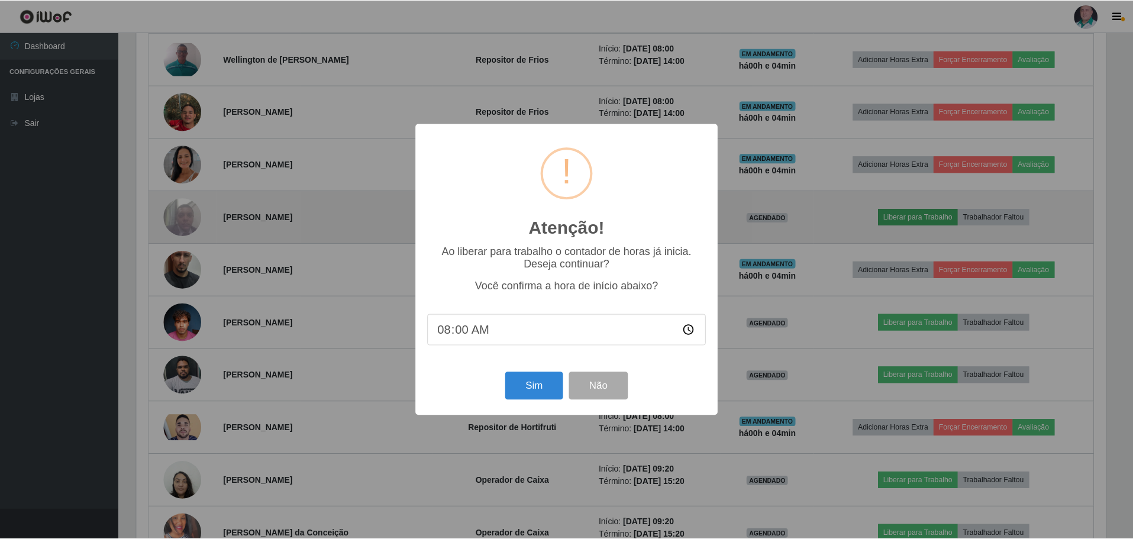
scroll to position [245, 972]
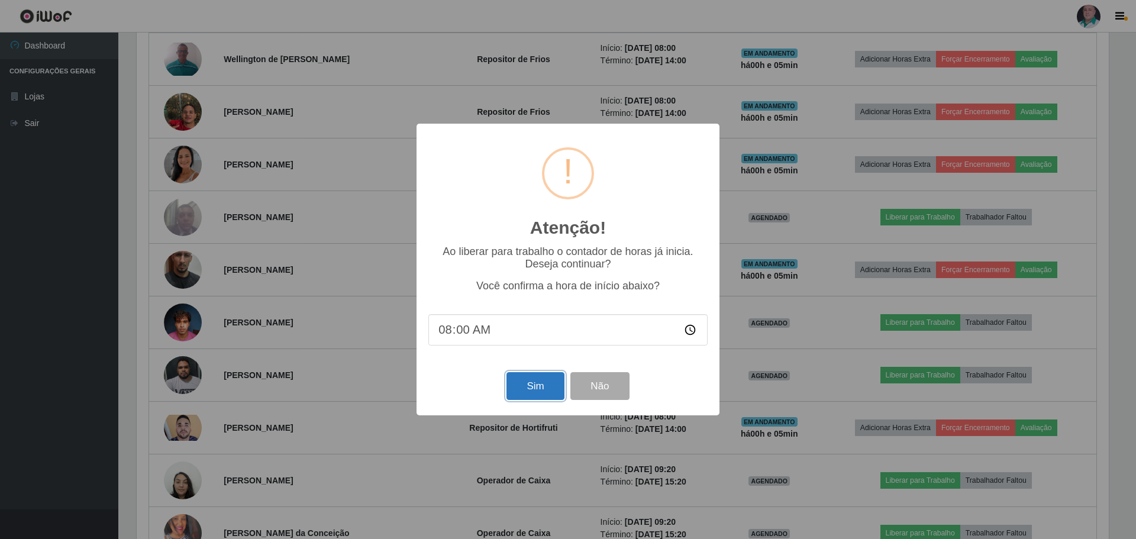
click at [529, 382] on button "Sim" at bounding box center [534, 386] width 57 height 28
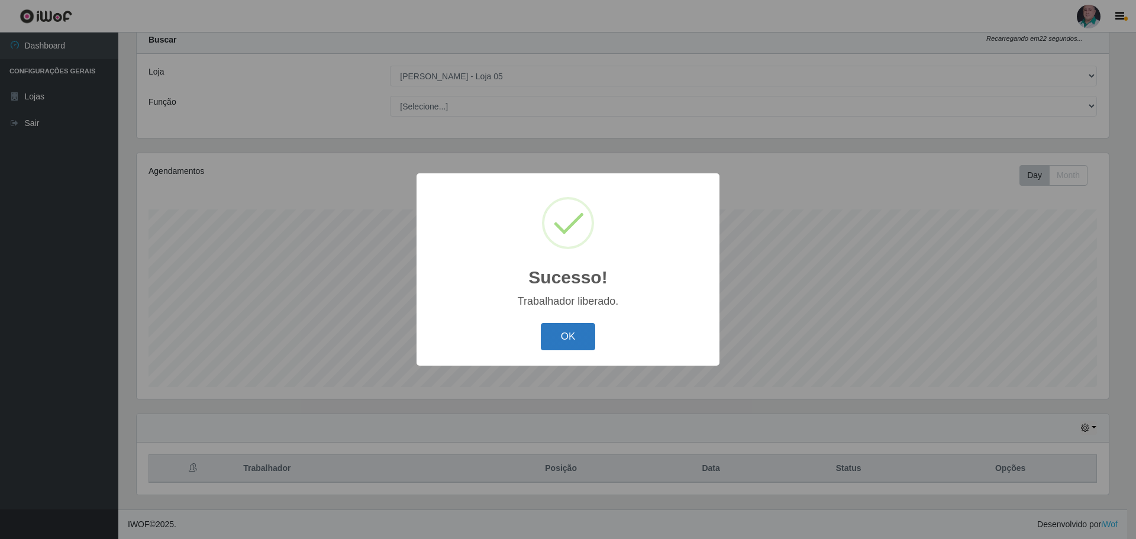
click at [561, 340] on button "OK" at bounding box center [568, 337] width 55 height 28
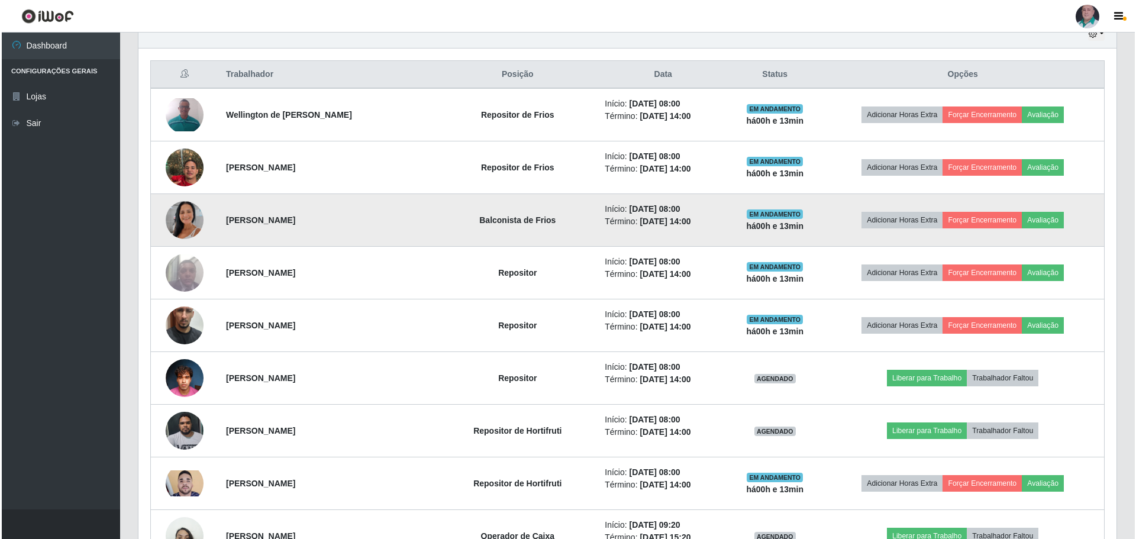
scroll to position [450, 0]
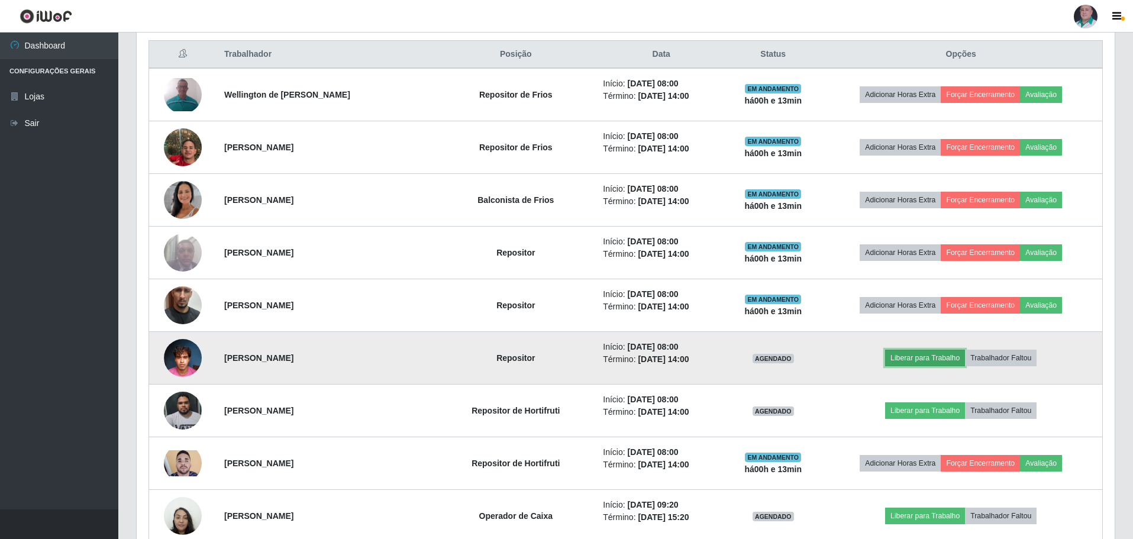
click at [932, 361] on button "Liberar para Trabalho" at bounding box center [925, 358] width 80 height 17
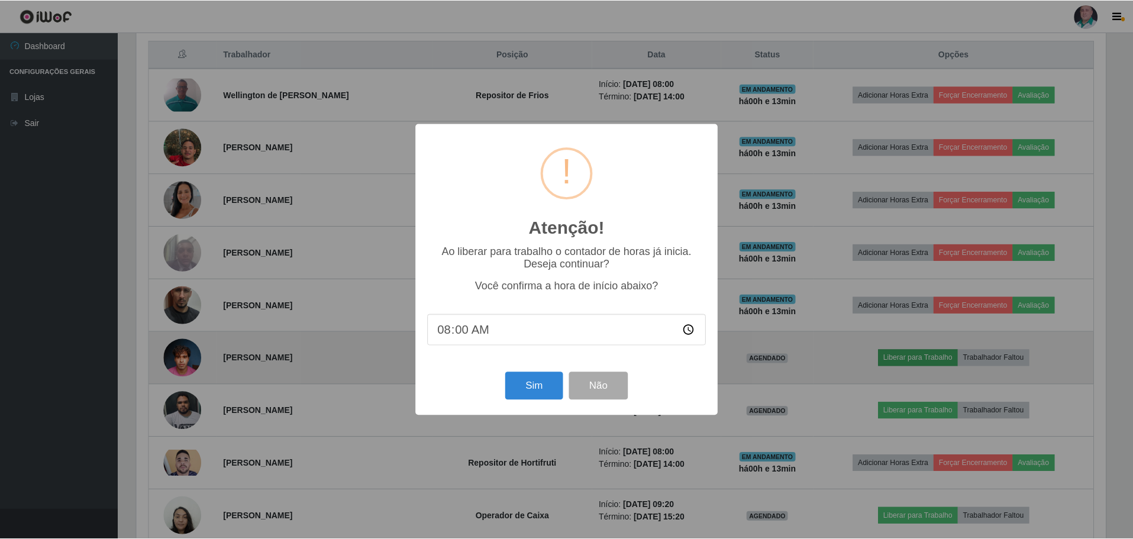
scroll to position [245, 972]
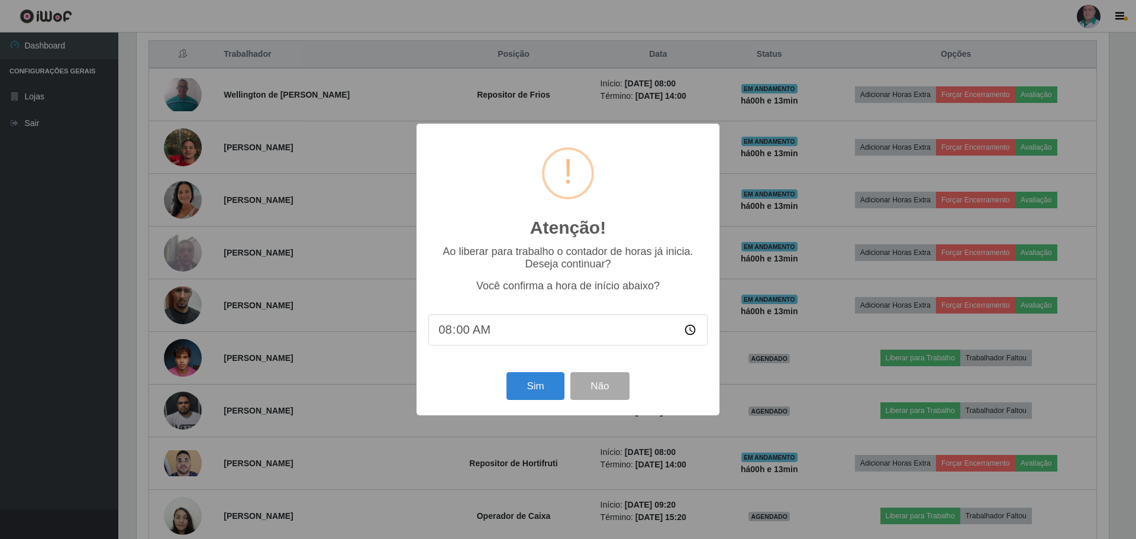
click at [460, 332] on input "08:00" at bounding box center [567, 329] width 279 height 31
type input "08:13"
click at [532, 387] on button "Sim" at bounding box center [534, 386] width 57 height 28
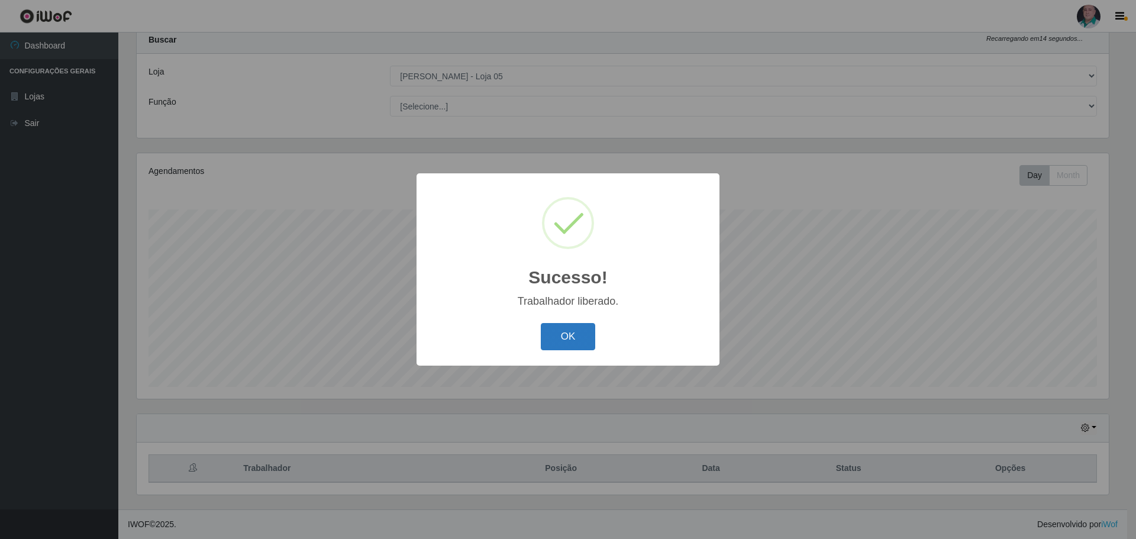
click at [564, 337] on button "OK" at bounding box center [568, 337] width 55 height 28
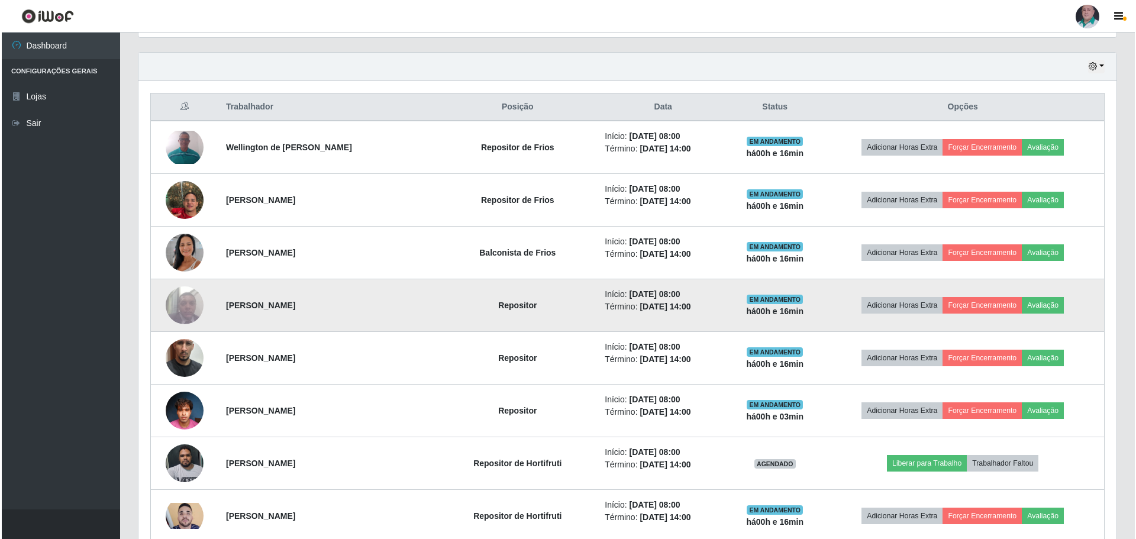
scroll to position [450, 0]
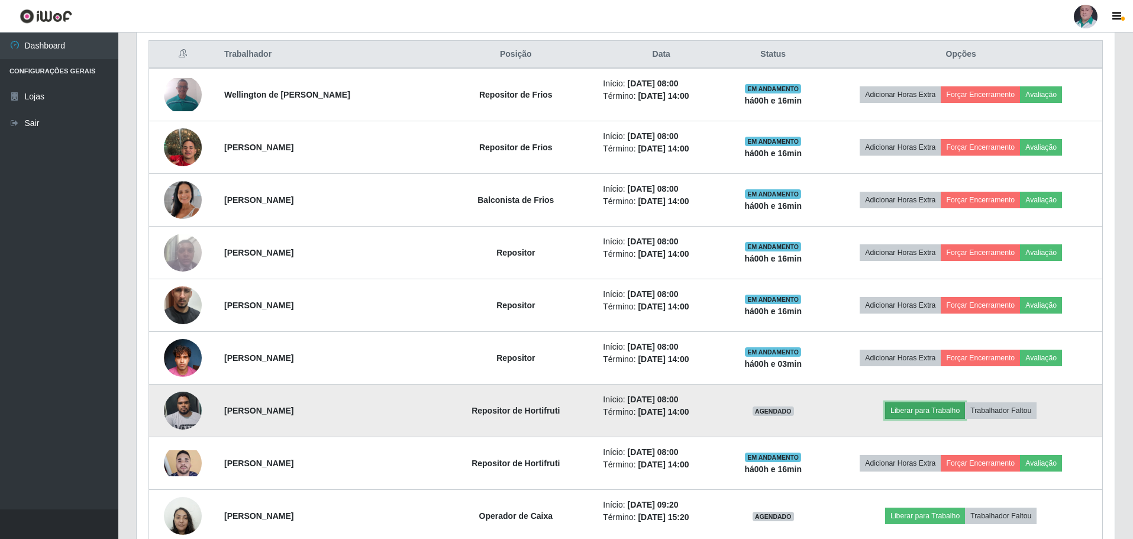
click at [933, 409] on button "Liberar para Trabalho" at bounding box center [925, 410] width 80 height 17
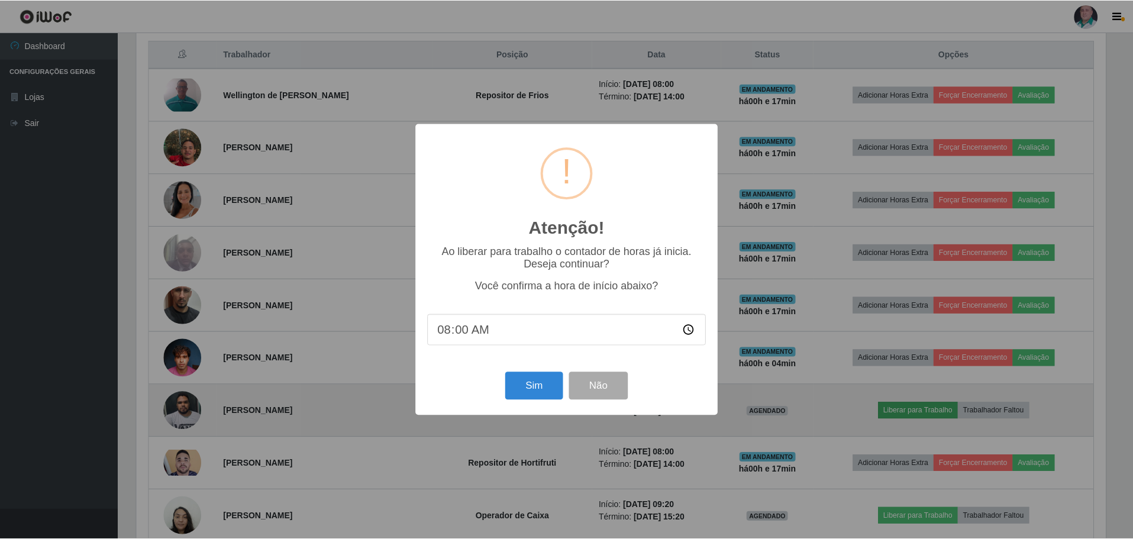
scroll to position [245, 972]
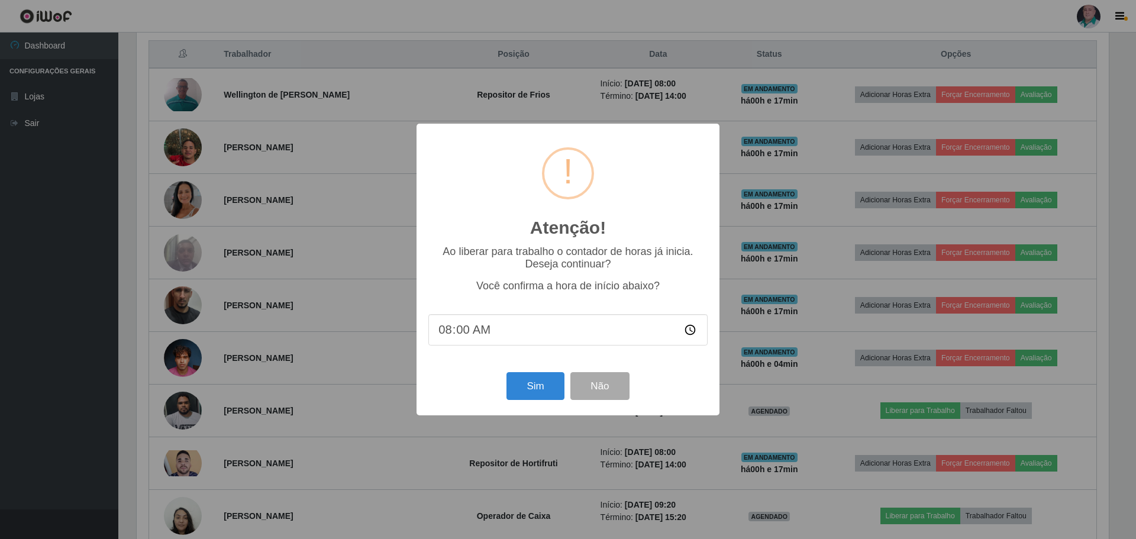
click at [455, 332] on input "08:00" at bounding box center [567, 329] width 279 height 31
type input "08:17"
click at [528, 380] on button "Sim" at bounding box center [534, 386] width 57 height 28
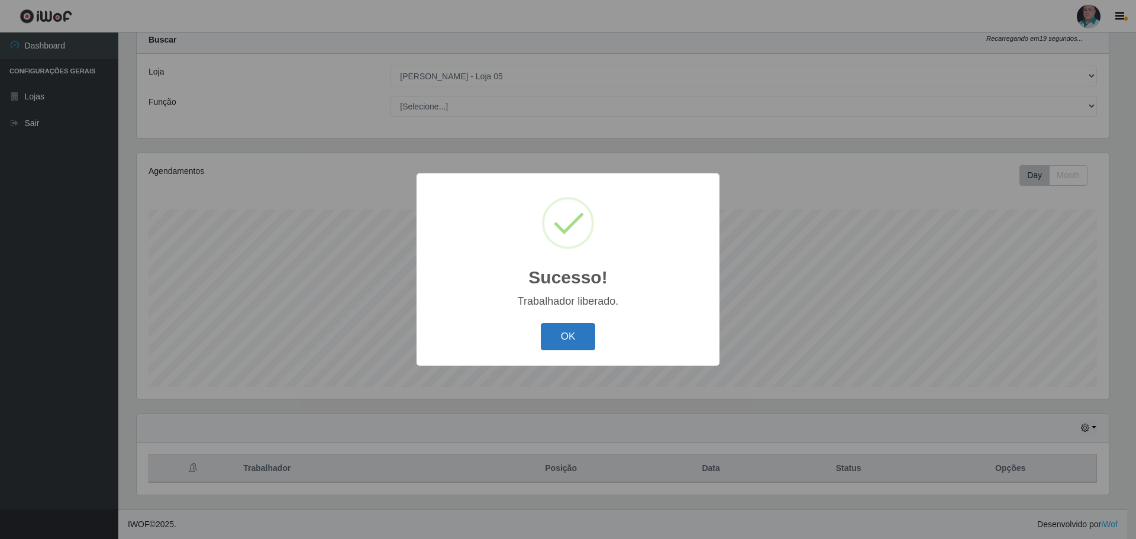
click at [578, 342] on button "OK" at bounding box center [568, 337] width 55 height 28
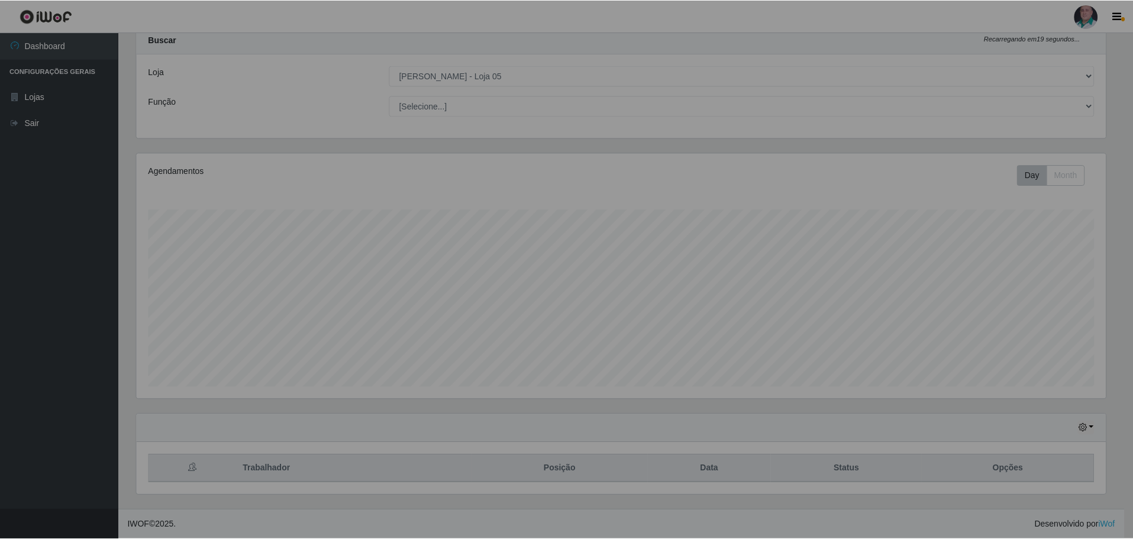
scroll to position [245, 978]
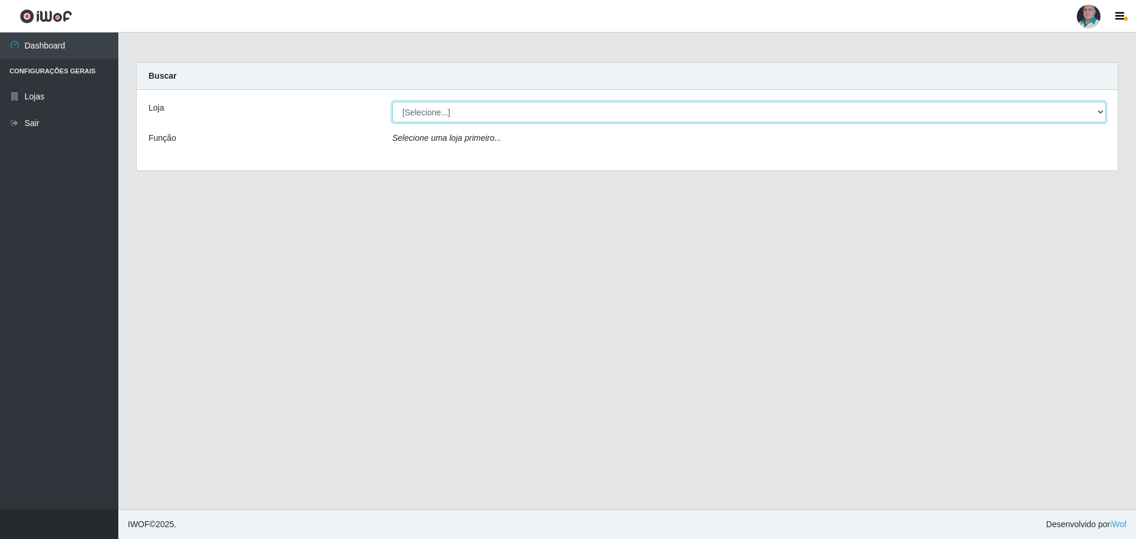
click at [580, 119] on select "[Selecione...] Mar Vermelho - Loja 05" at bounding box center [748, 112] width 713 height 21
select select "252"
click at [392, 102] on select "[Selecione...] Mar Vermelho - Loja 05" at bounding box center [748, 112] width 713 height 21
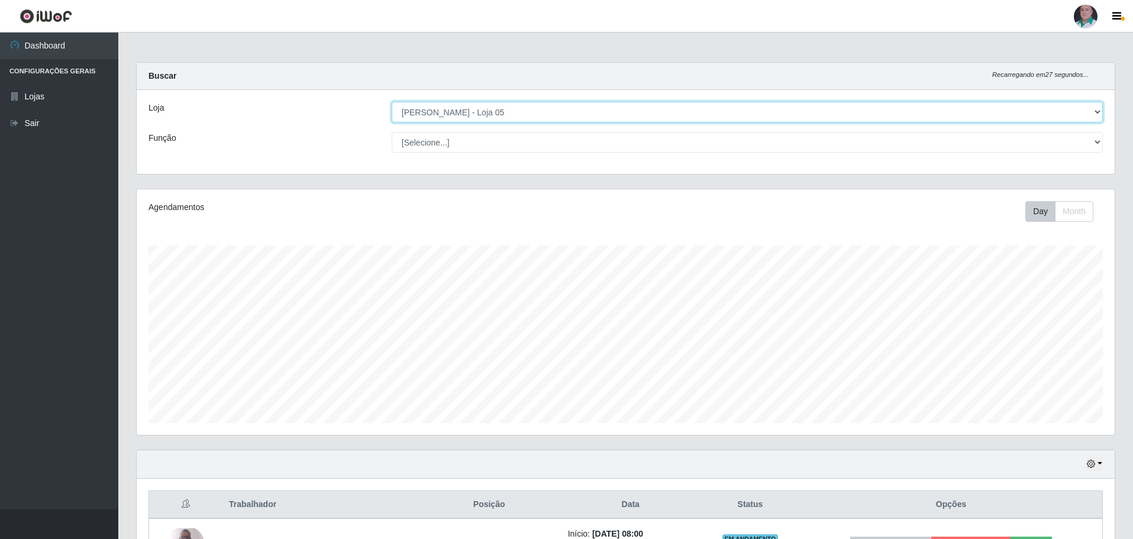
scroll to position [245, 978]
